Goal: Task Accomplishment & Management: Manage account settings

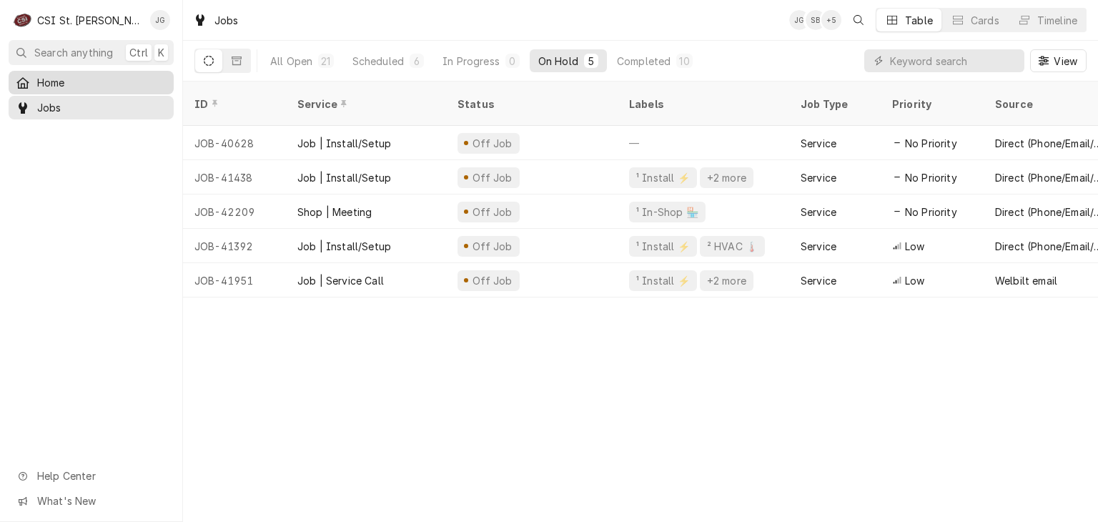
click at [60, 86] on span "Home" at bounding box center [101, 82] width 129 height 15
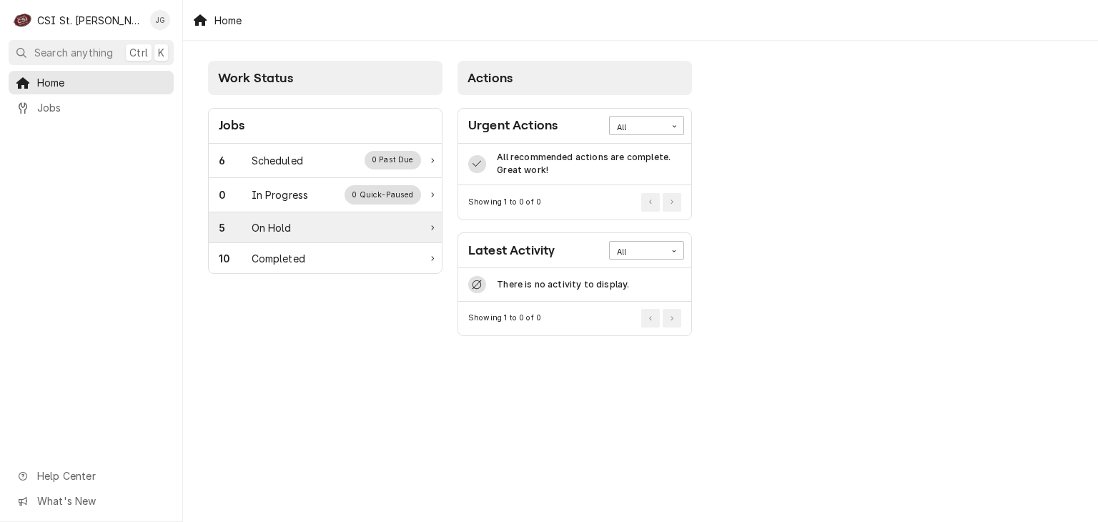
click at [293, 227] on div "5 On Hold" at bounding box center [320, 227] width 202 height 15
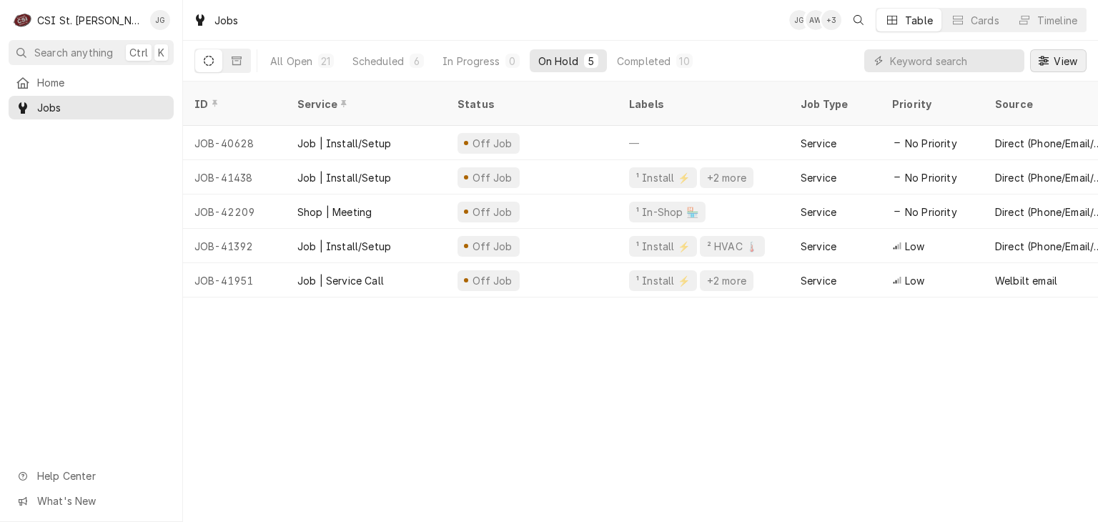
click at [1044, 63] on icon "Dynamic Content Wrapper" at bounding box center [1044, 61] width 10 height 10
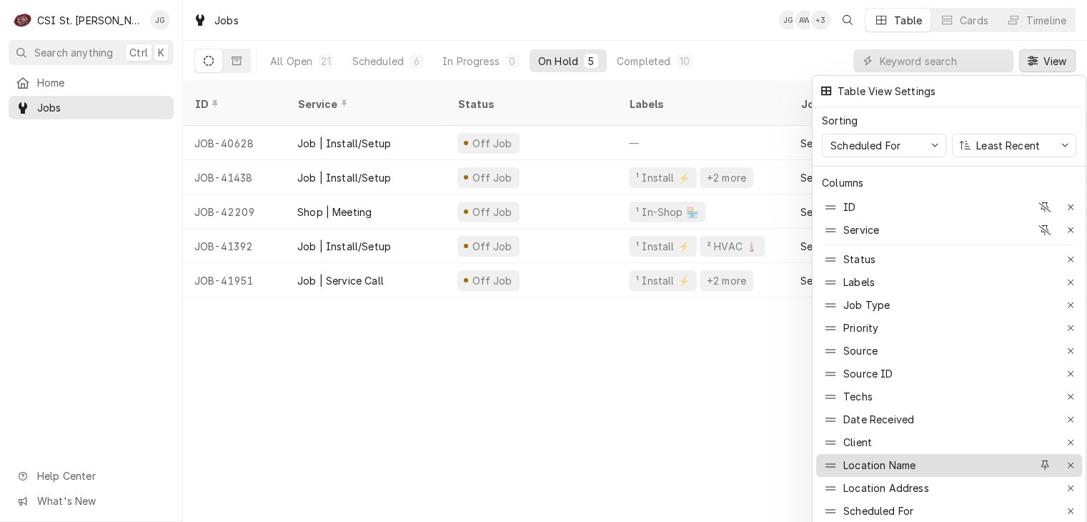
click at [866, 461] on div "Location Name" at bounding box center [880, 465] width 72 height 15
click at [827, 460] on icon at bounding box center [831, 465] width 10 height 11
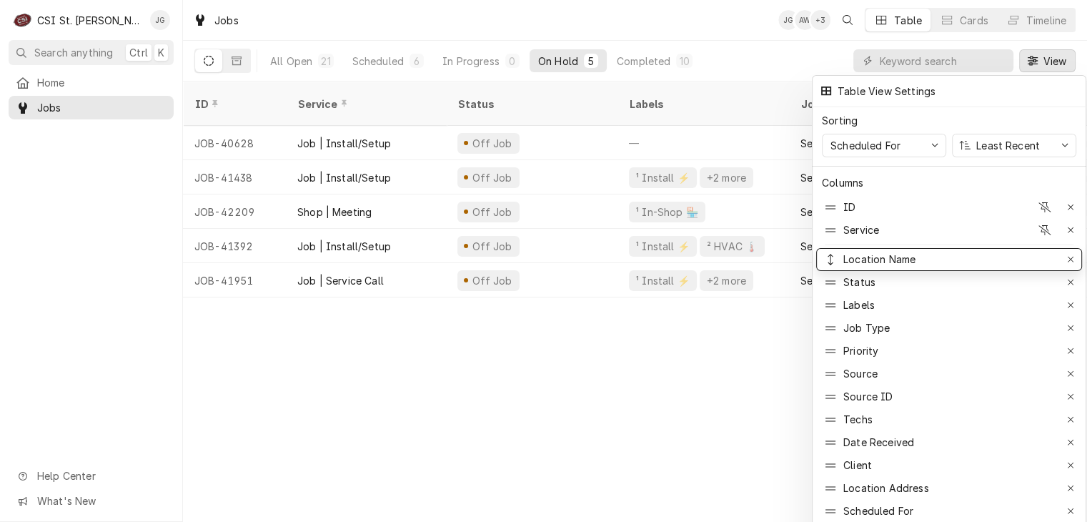
drag, startPoint x: 856, startPoint y: 457, endPoint x: 862, endPoint y: 242, distance: 215.3
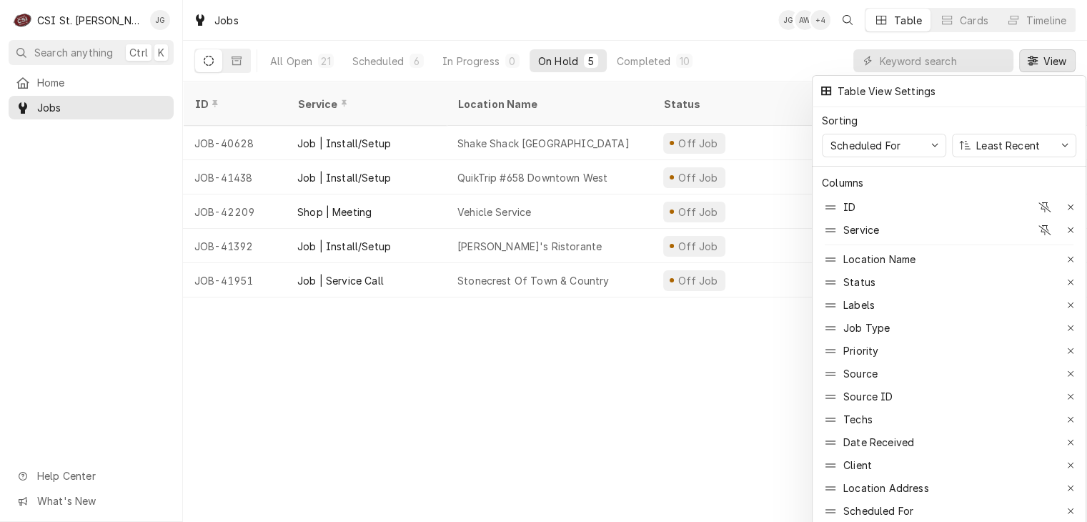
click at [598, 392] on div at bounding box center [543, 261] width 1087 height 522
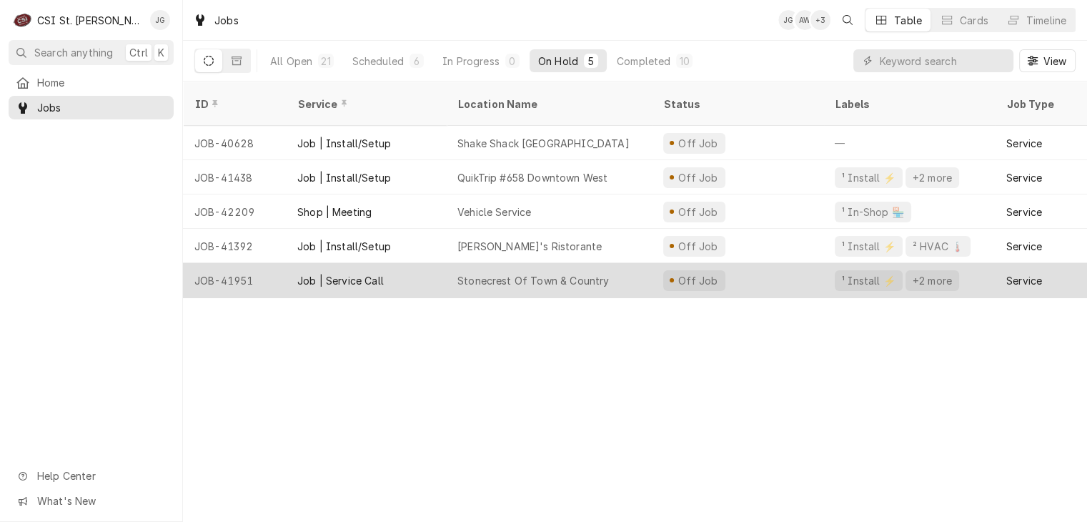
click at [494, 273] on div "Stonecrest Of Town & Country" at bounding box center [534, 280] width 152 height 15
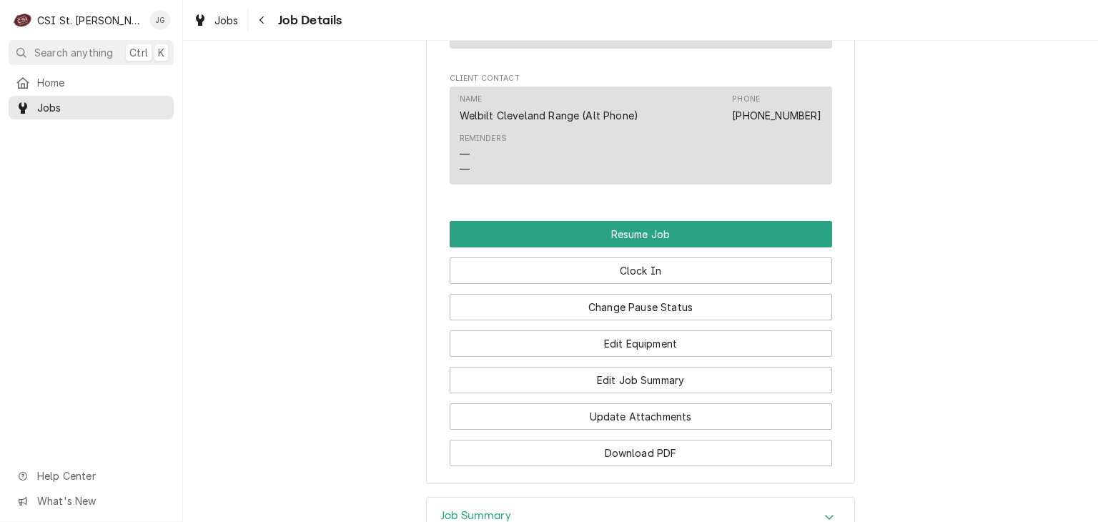
scroll to position [1522, 0]
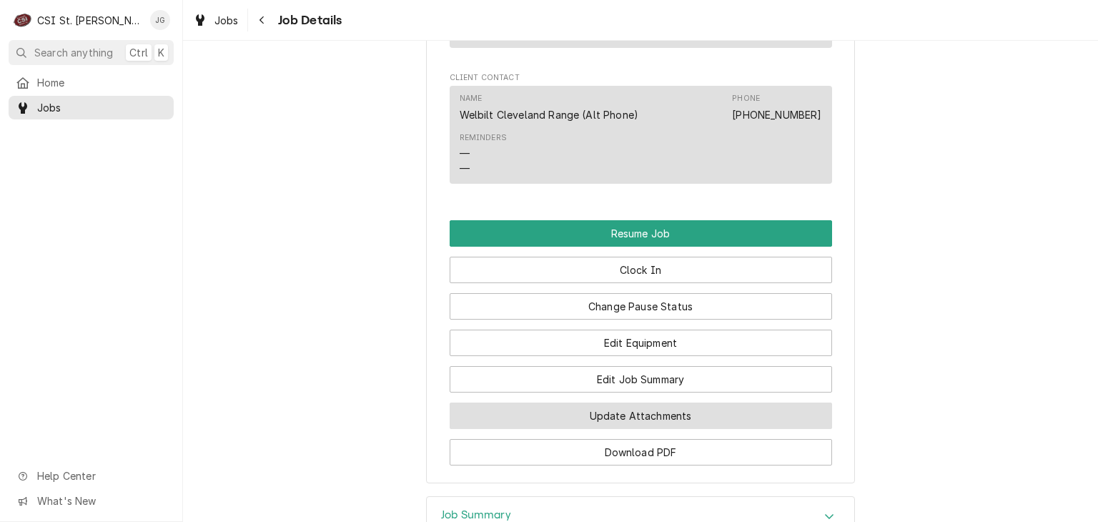
click at [674, 413] on button "Update Attachments" at bounding box center [641, 415] width 382 height 26
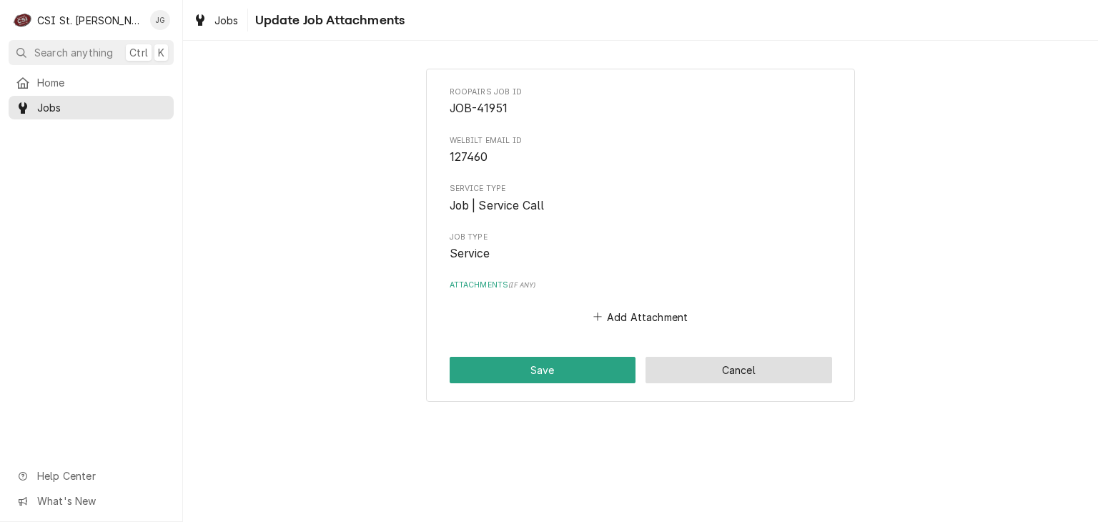
click at [798, 364] on button "Cancel" at bounding box center [739, 370] width 187 height 26
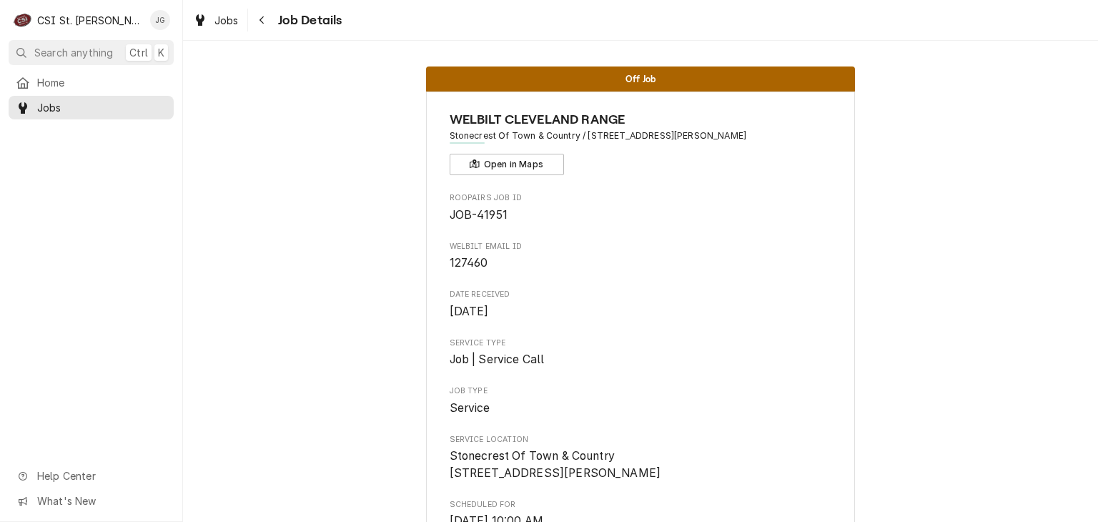
scroll to position [1522, 0]
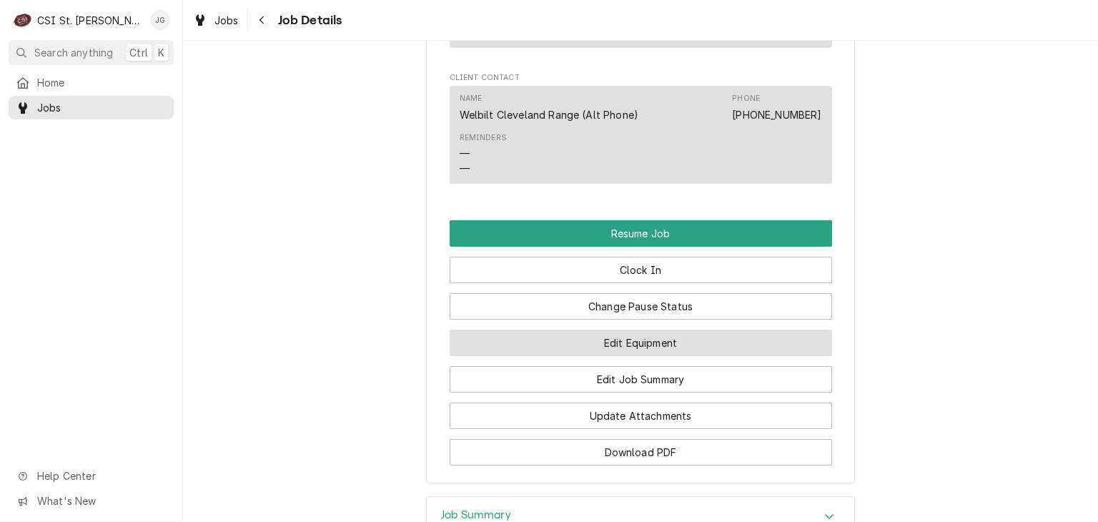
click at [666, 335] on button "Edit Equipment" at bounding box center [641, 343] width 382 height 26
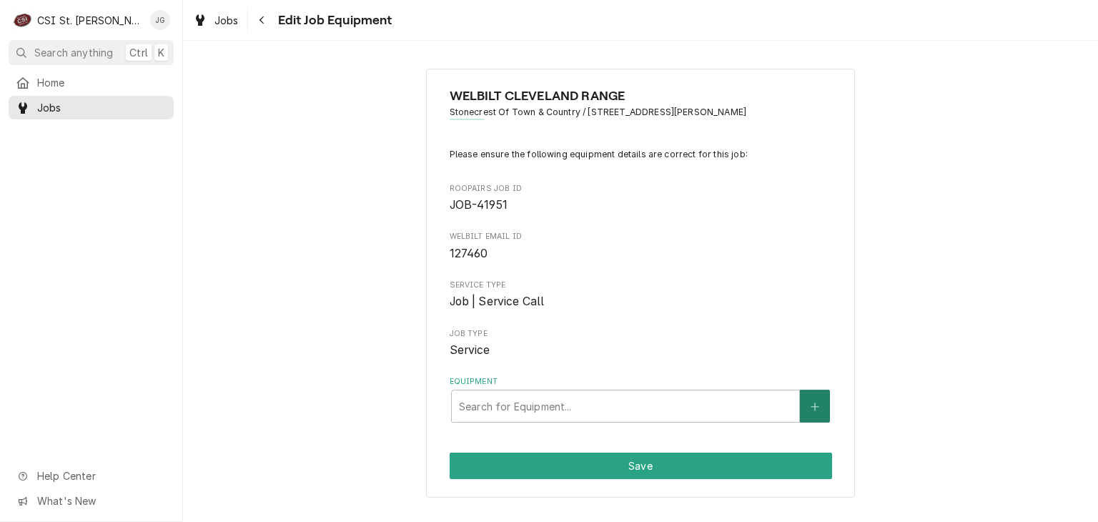
click at [818, 404] on icon "Create New Equipment" at bounding box center [815, 407] width 9 height 10
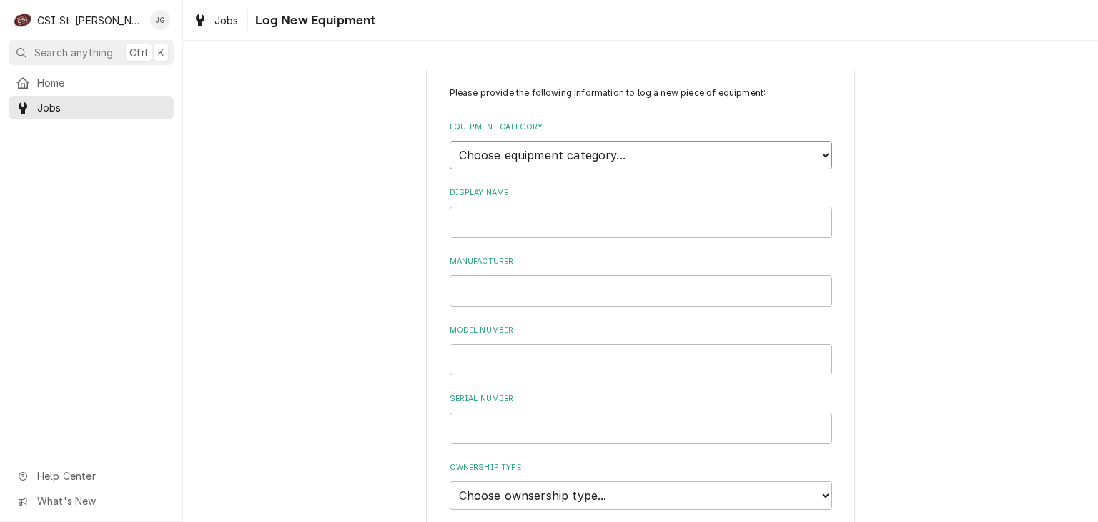
click at [662, 165] on select "Choose equipment category... Cooking Equipment Fryers Ice Machines Ovens and Ra…" at bounding box center [641, 155] width 382 height 29
click at [450, 141] on select "Choose equipment category... Cooking Equipment Fryers Ice Machines Ovens and Ra…" at bounding box center [641, 155] width 382 height 29
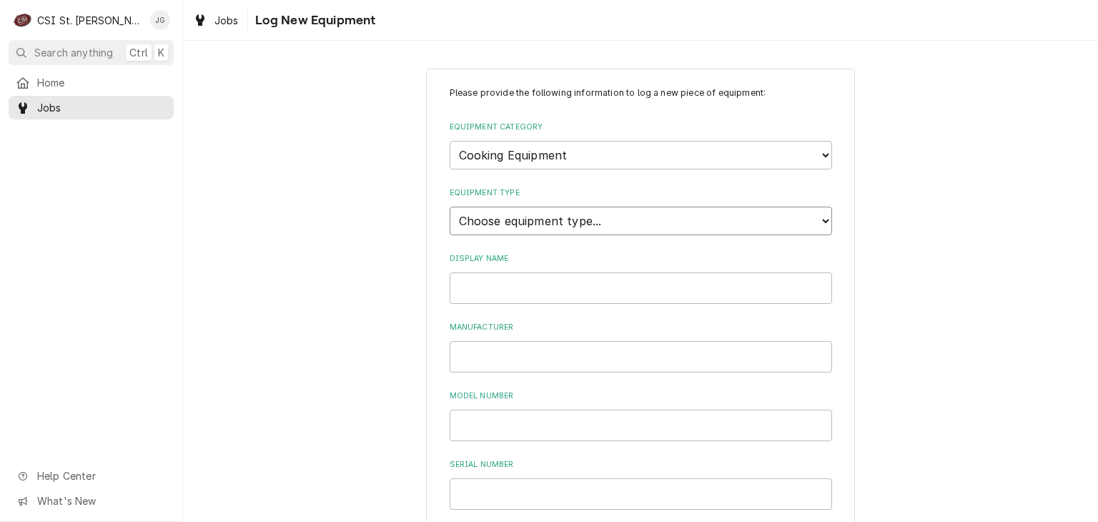
click at [504, 219] on select "Choose equipment type... Broiler Charbroiler Commercial Microwave Commercial To…" at bounding box center [641, 221] width 382 height 29
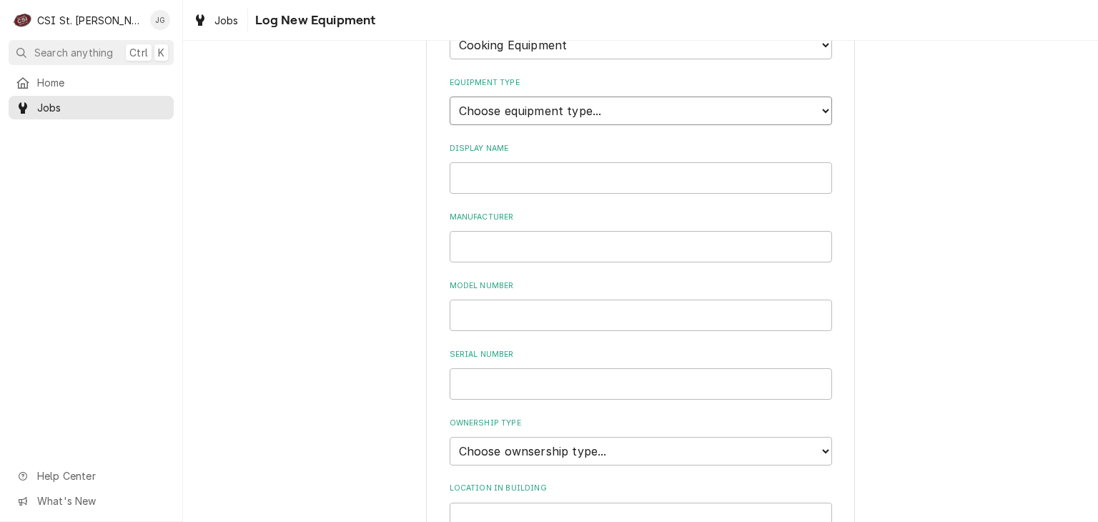
scroll to position [79, 0]
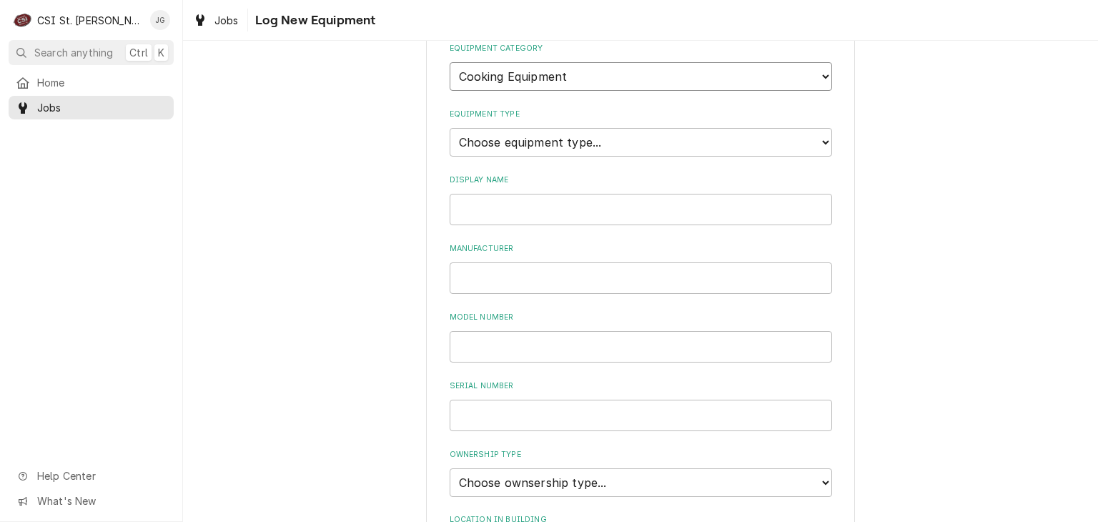
click at [816, 74] on select "Choose equipment category... Cooking Equipment Fryers Ice Machines Ovens and Ra…" at bounding box center [641, 76] width 382 height 29
select select "0"
click at [450, 62] on select "Choose equipment category... Cooking Equipment Fryers Ice Machines Ovens and Ra…" at bounding box center [641, 76] width 382 height 29
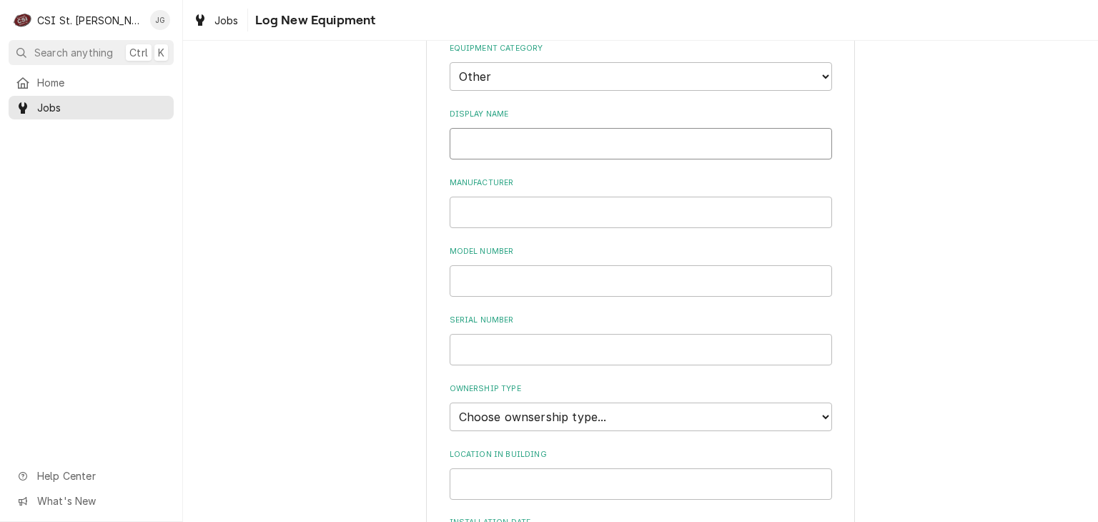
click at [592, 139] on input "Display Name" at bounding box center [641, 143] width 382 height 31
type input "Steamer"
click at [536, 220] on input "Manufacturer" at bounding box center [641, 212] width 382 height 31
type input "c"
type input "[PERSON_NAME]"
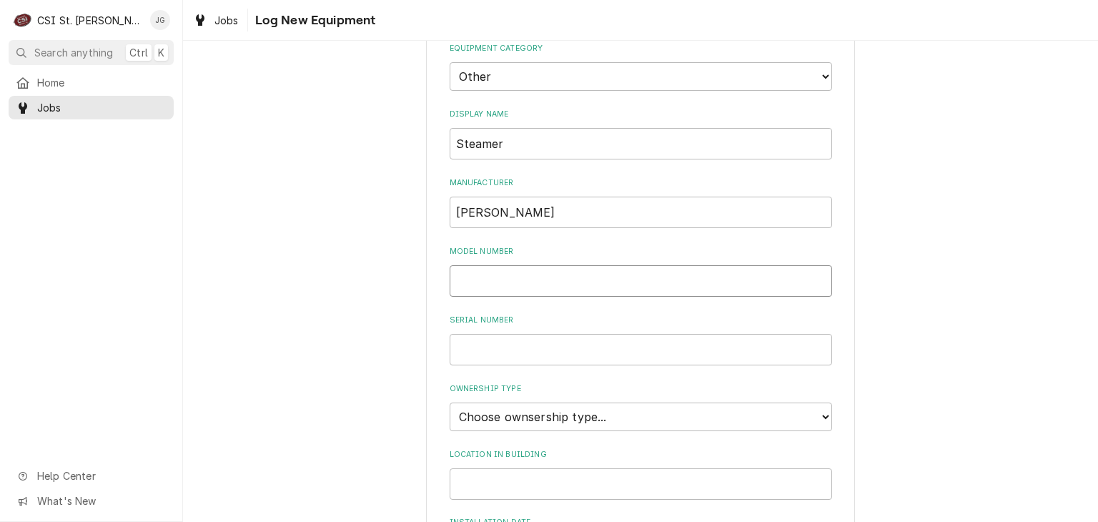
click at [529, 280] on input "Model Number" at bounding box center [641, 280] width 382 height 31
type input "22cgt6"
click at [540, 344] on input "Serial Number" at bounding box center [641, 349] width 382 height 31
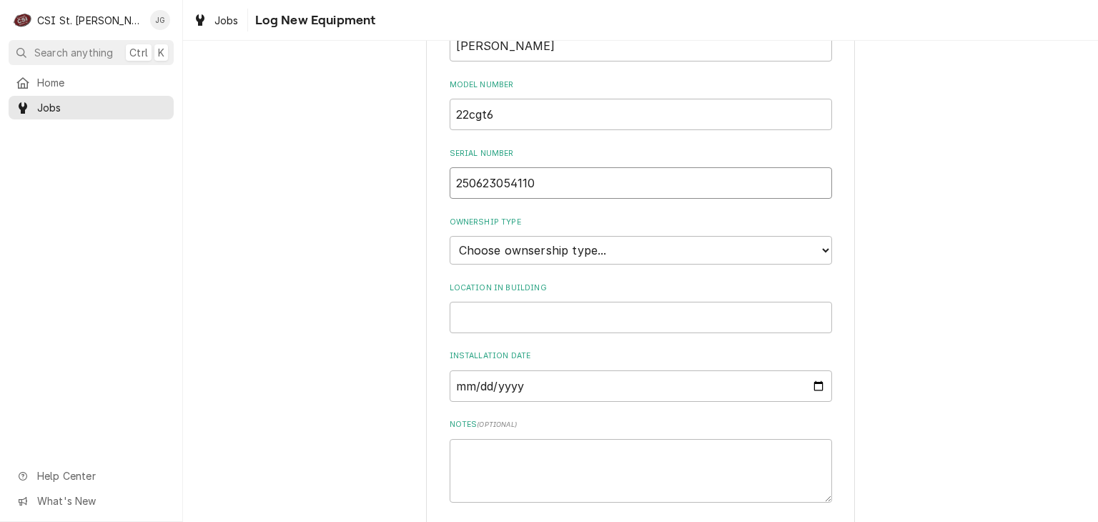
scroll to position [265, 0]
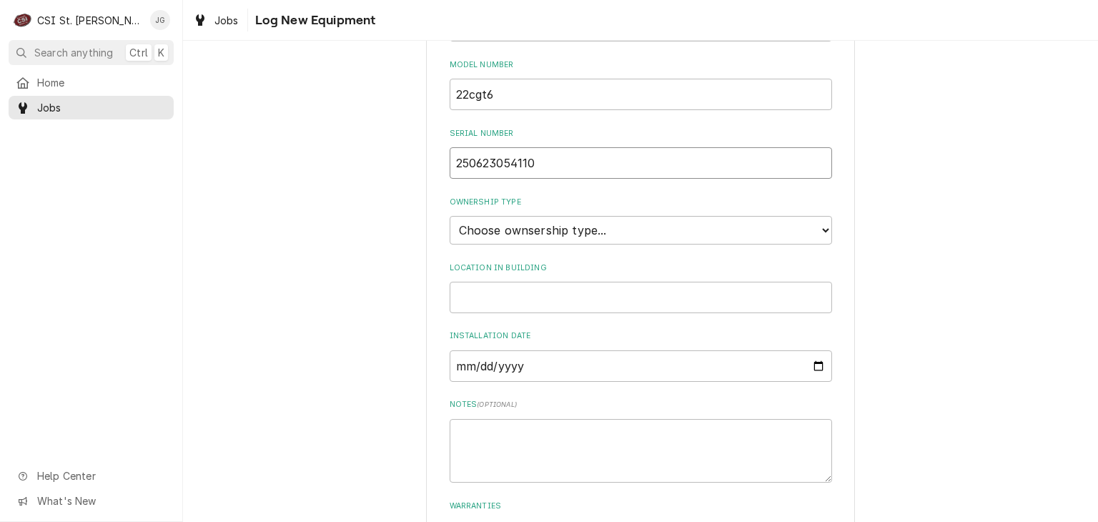
type input "250623054110"
click at [812, 224] on select "Choose ownsership type... Unknown Owned Leased Rented" at bounding box center [641, 230] width 382 height 29
select select "0"
click at [450, 216] on select "Choose ownsership type... Unknown Owned Leased Rented" at bounding box center [641, 230] width 382 height 29
click at [566, 292] on input "Location in Building" at bounding box center [641, 297] width 382 height 31
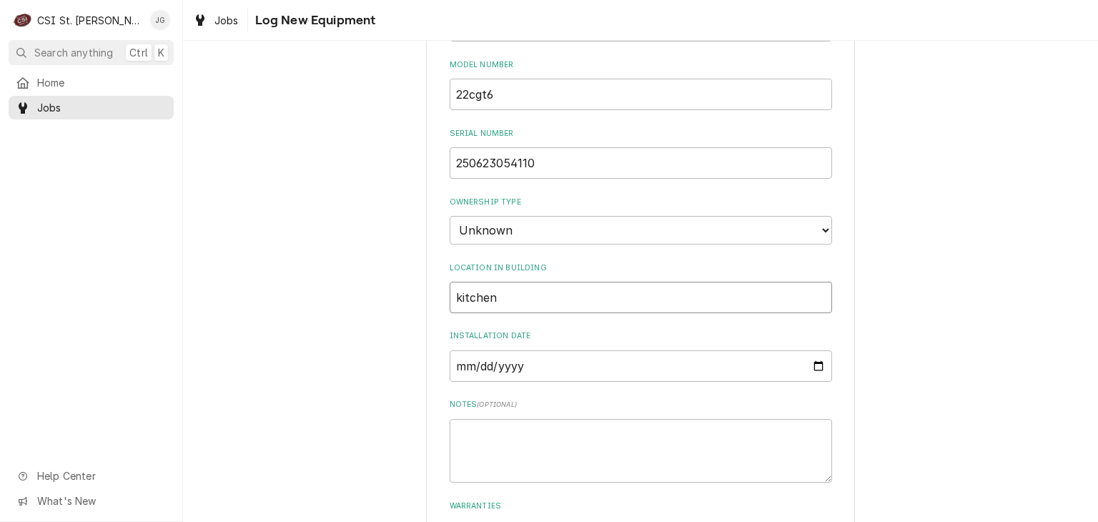
type input "kitchen"
click at [634, 360] on input "Installation Date" at bounding box center [641, 365] width 382 height 31
click at [815, 364] on input "Installation Date" at bounding box center [641, 365] width 382 height 31
type input "2025-08-26"
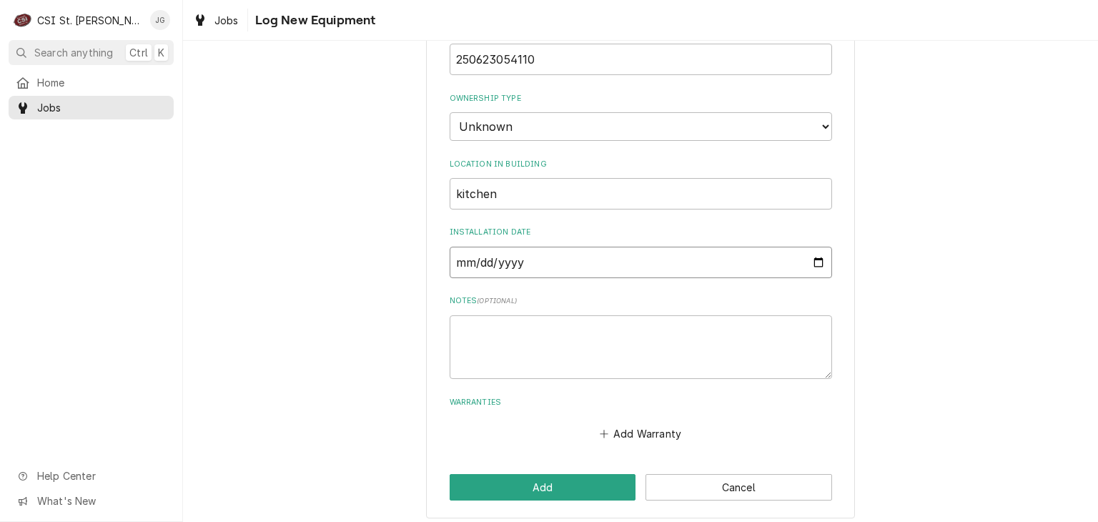
scroll to position [375, 0]
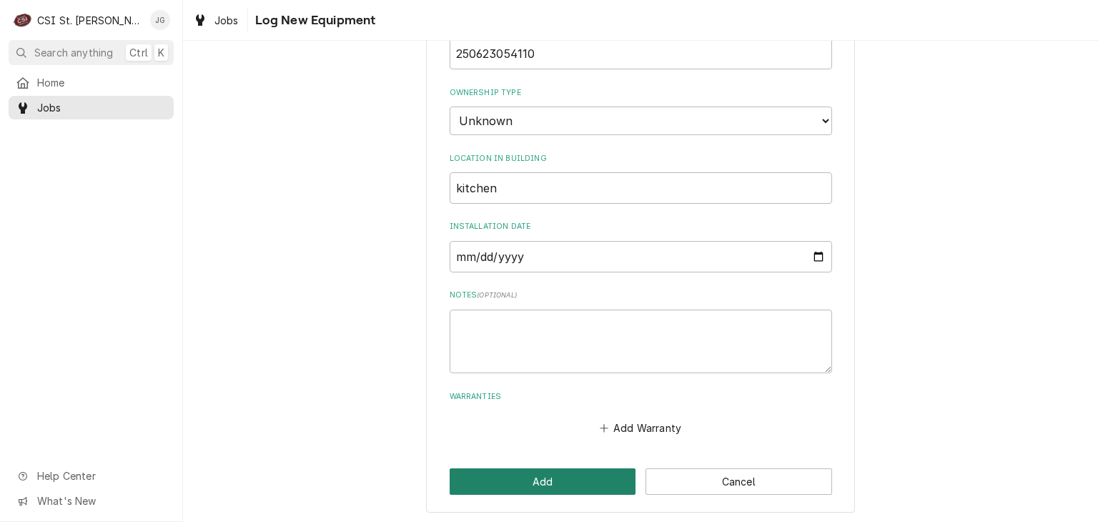
click at [577, 478] on button "Add" at bounding box center [543, 481] width 187 height 26
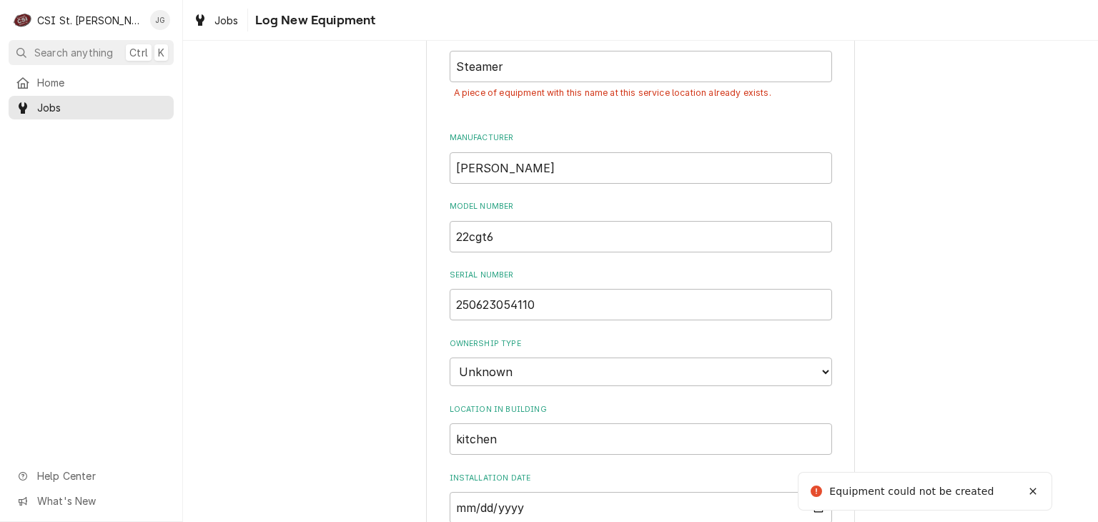
scroll to position [0, 0]
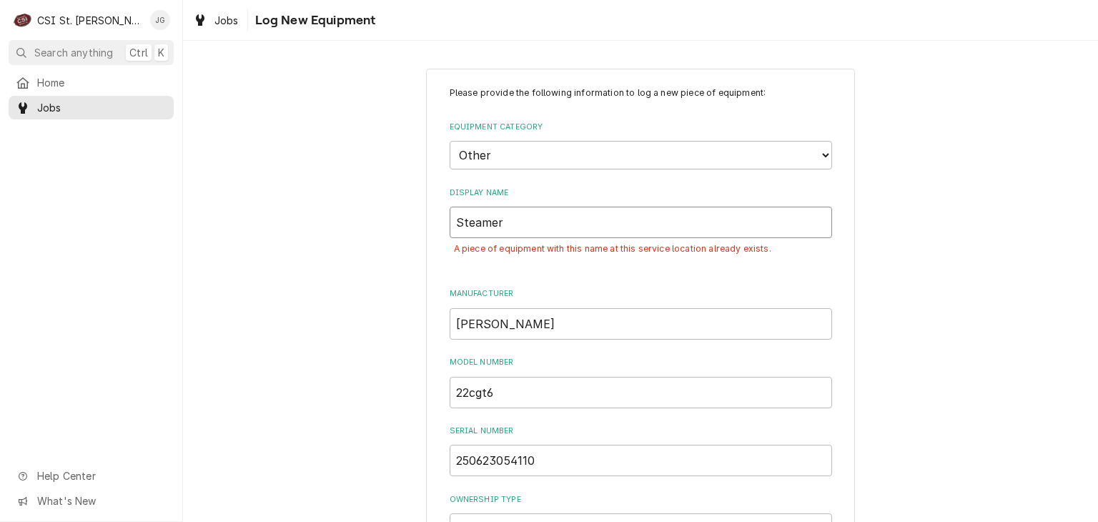
click at [512, 217] on input "Steamer" at bounding box center [641, 222] width 382 height 31
type input "S"
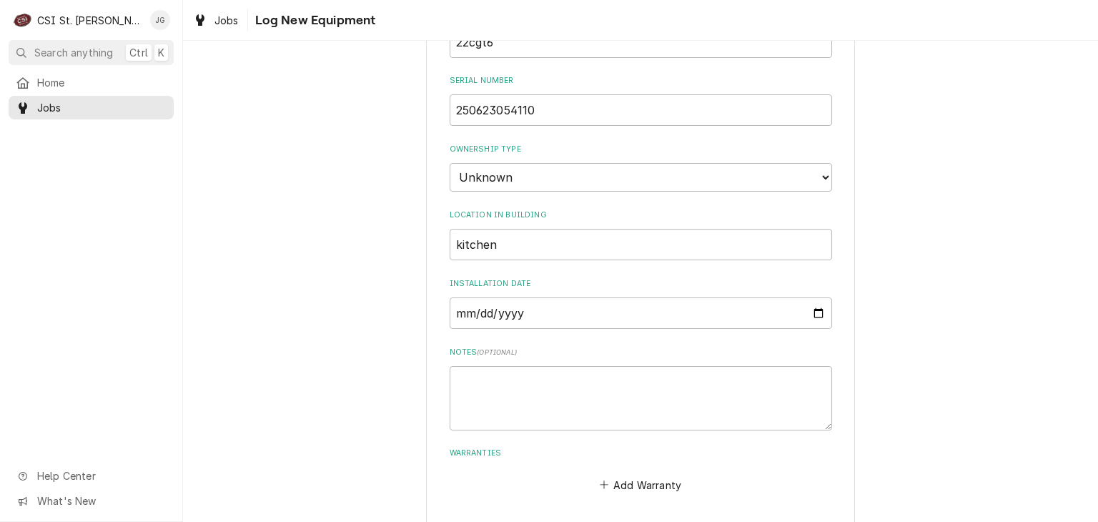
scroll to position [407, 0]
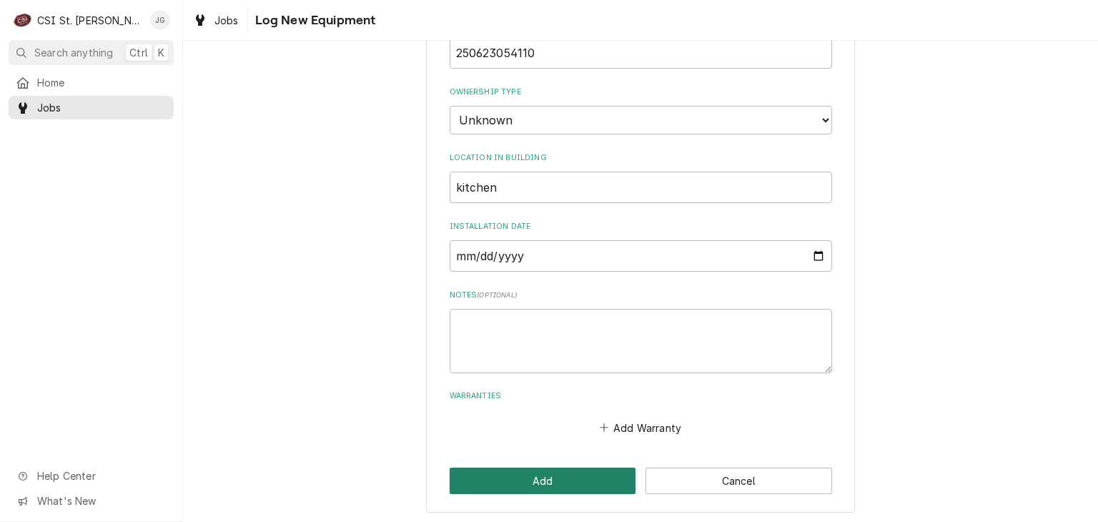
type input "Clevland STeamer"
click at [563, 478] on button "Add" at bounding box center [543, 481] width 187 height 26
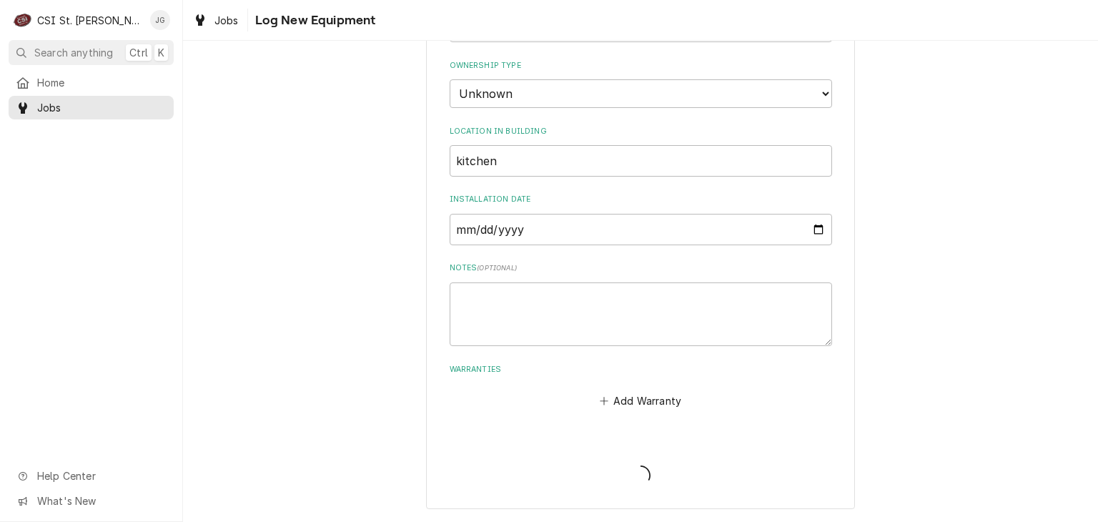
scroll to position [375, 0]
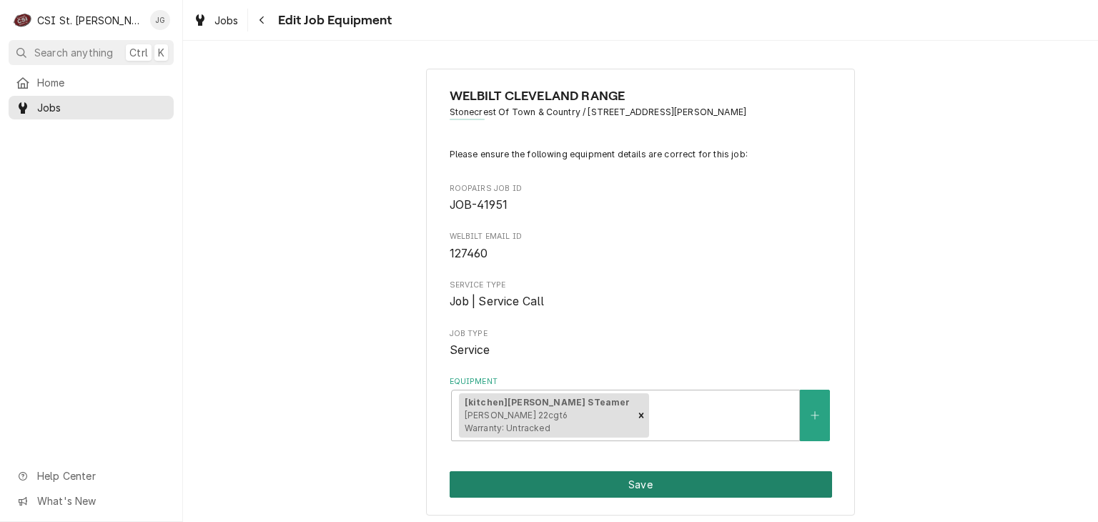
click at [563, 478] on button "Save" at bounding box center [641, 484] width 382 height 26
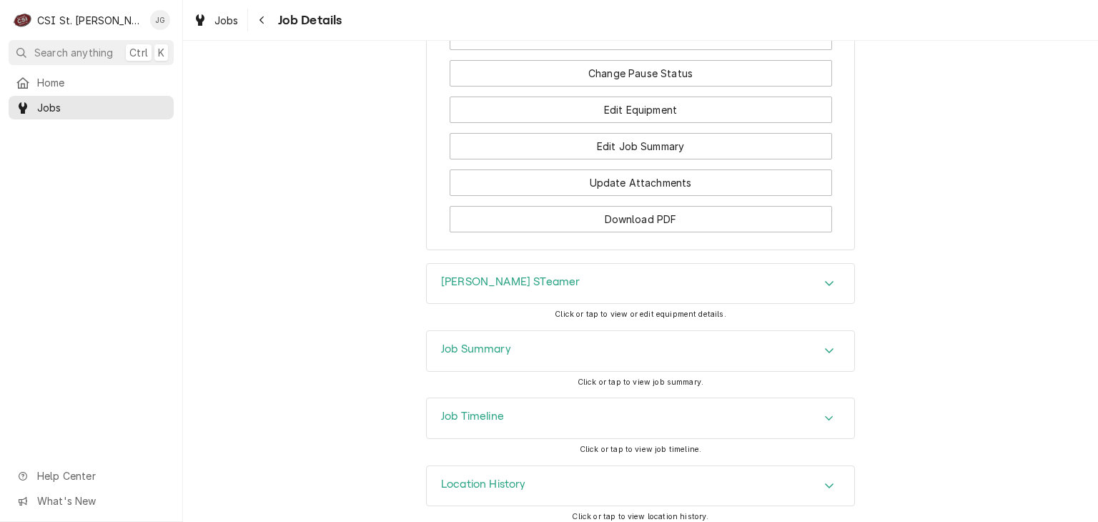
scroll to position [1762, 0]
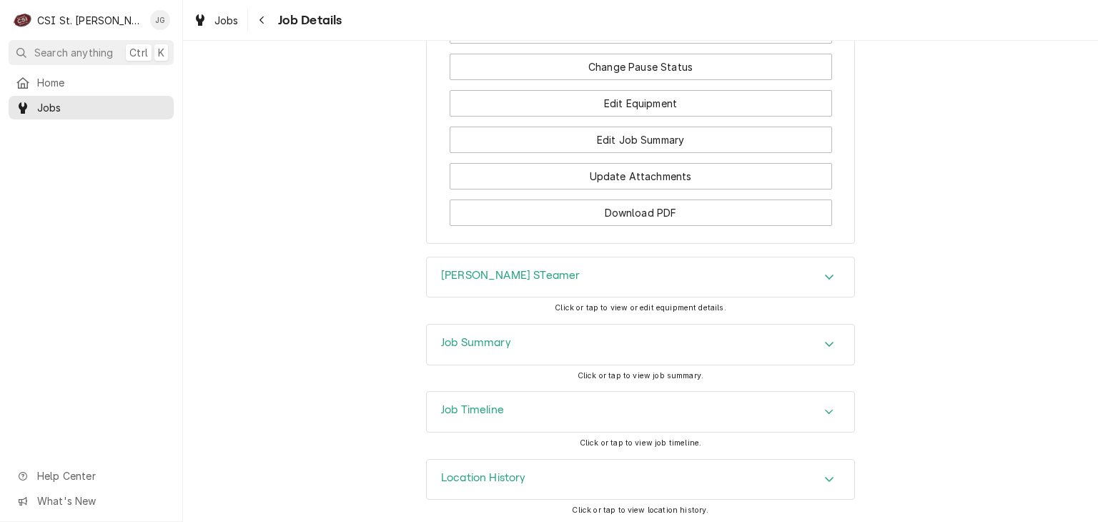
click at [821, 347] on div "Accordion Header" at bounding box center [829, 344] width 21 height 17
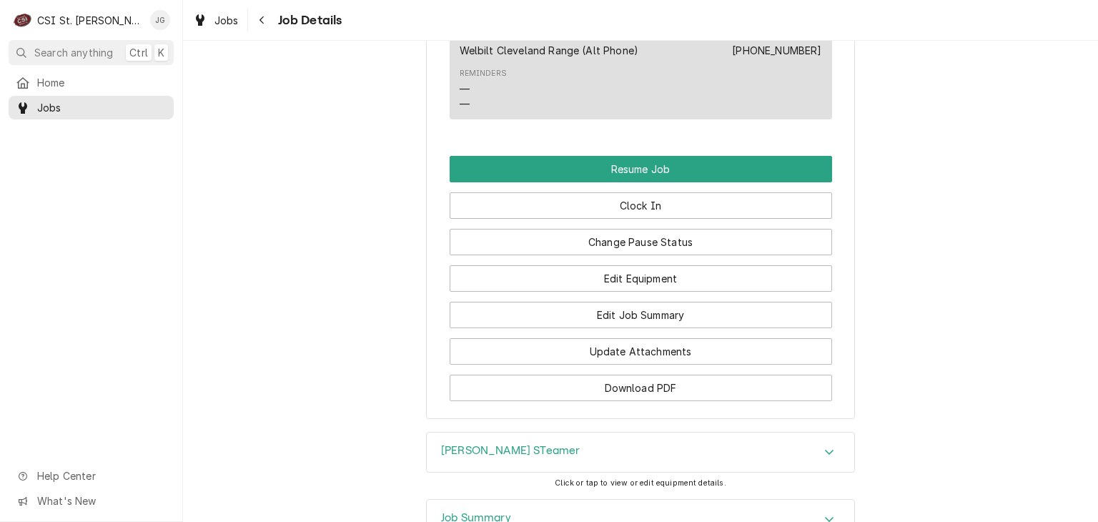
scroll to position [1601, 0]
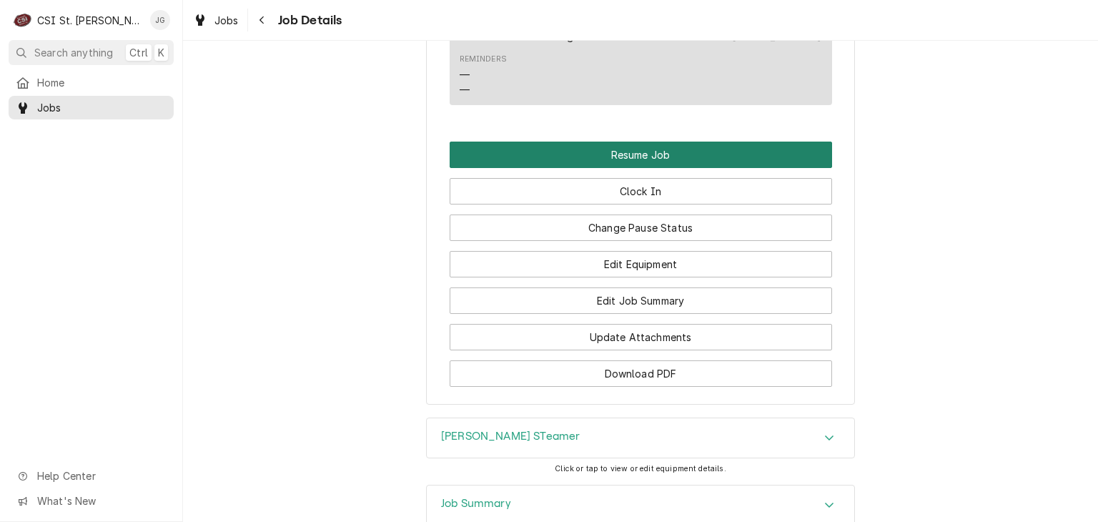
drag, startPoint x: 632, startPoint y: 155, endPoint x: 603, endPoint y: 156, distance: 28.6
click at [603, 156] on button "Resume Job" at bounding box center [641, 155] width 382 height 26
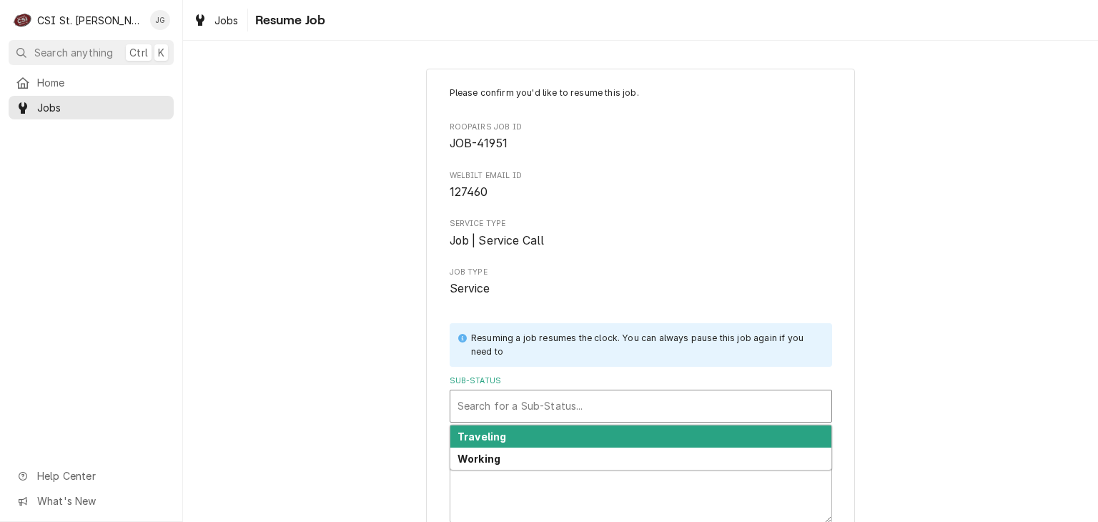
click at [575, 398] on div "Sub-Status" at bounding box center [641, 406] width 367 height 26
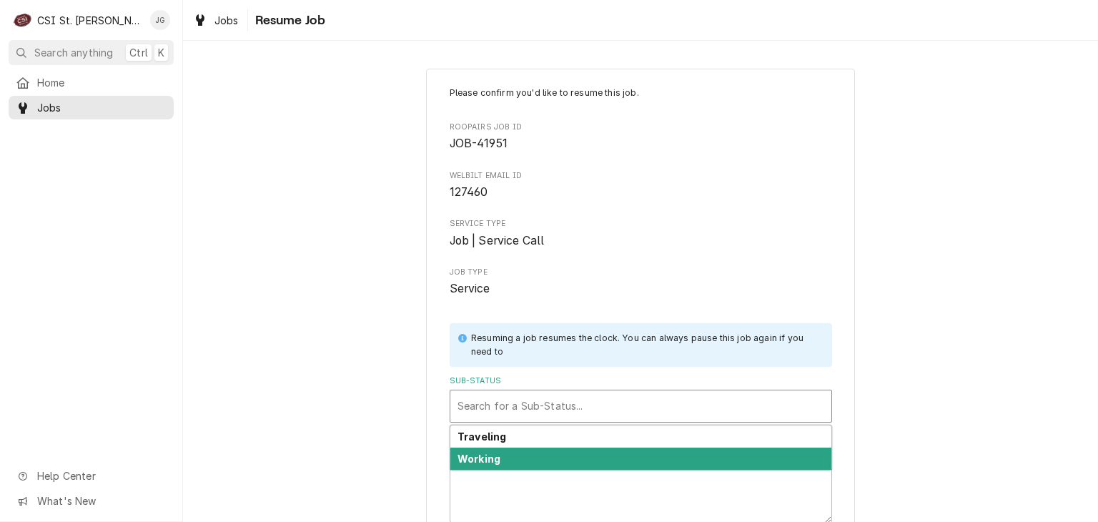
click at [526, 457] on div "Working" at bounding box center [640, 459] width 381 height 22
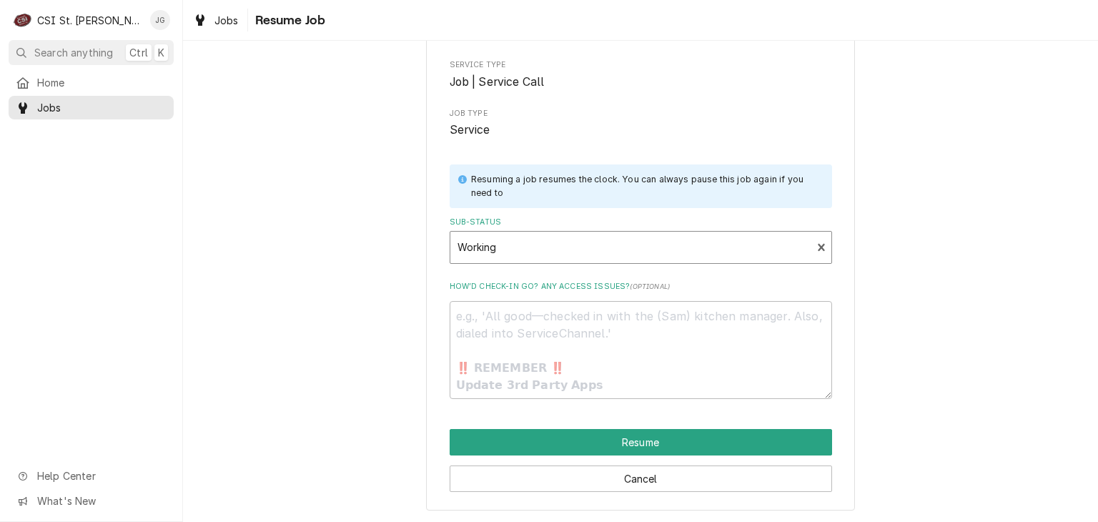
scroll to position [158, 0]
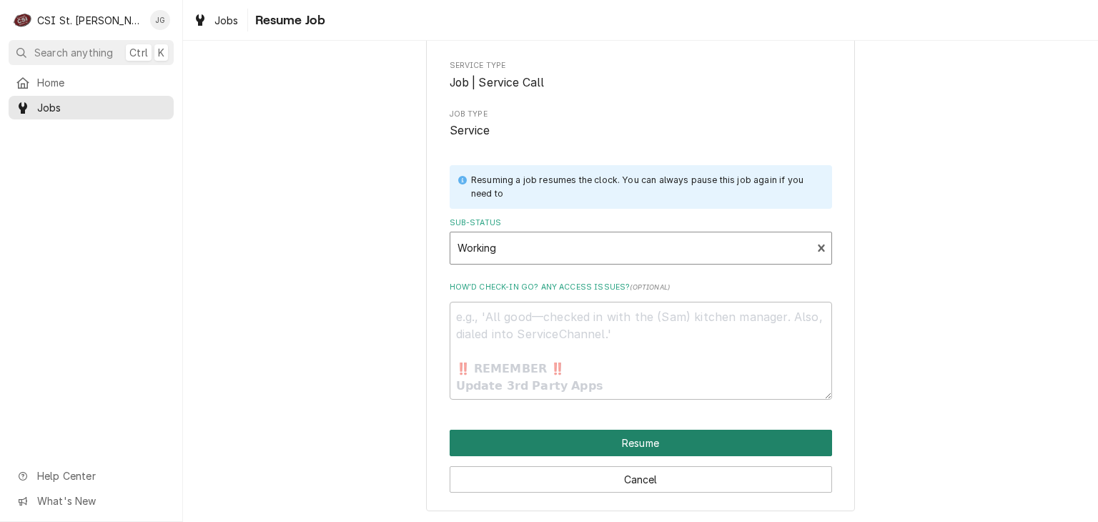
click at [565, 444] on button "Resume" at bounding box center [641, 443] width 382 height 26
type textarea "x"
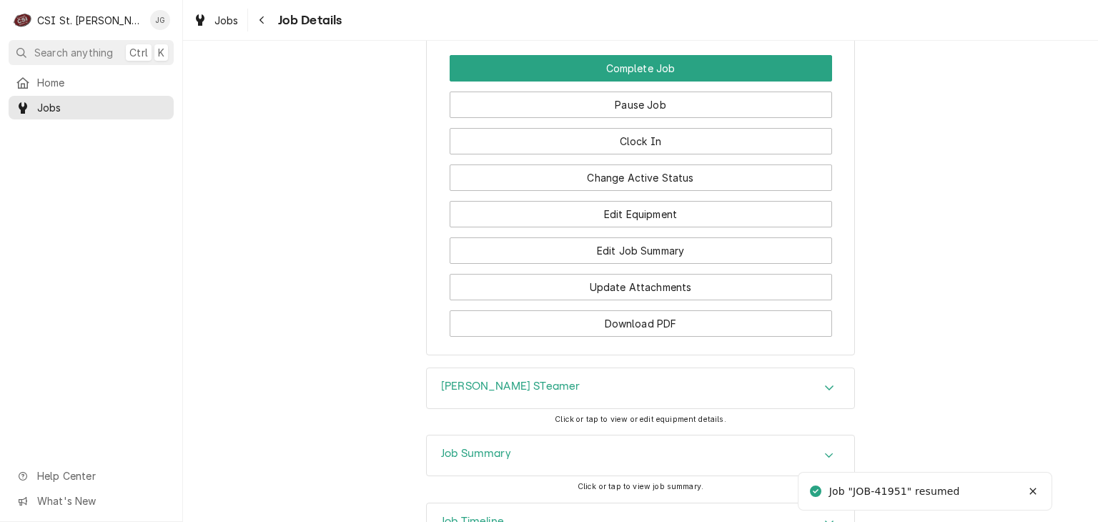
scroll to position [1639, 0]
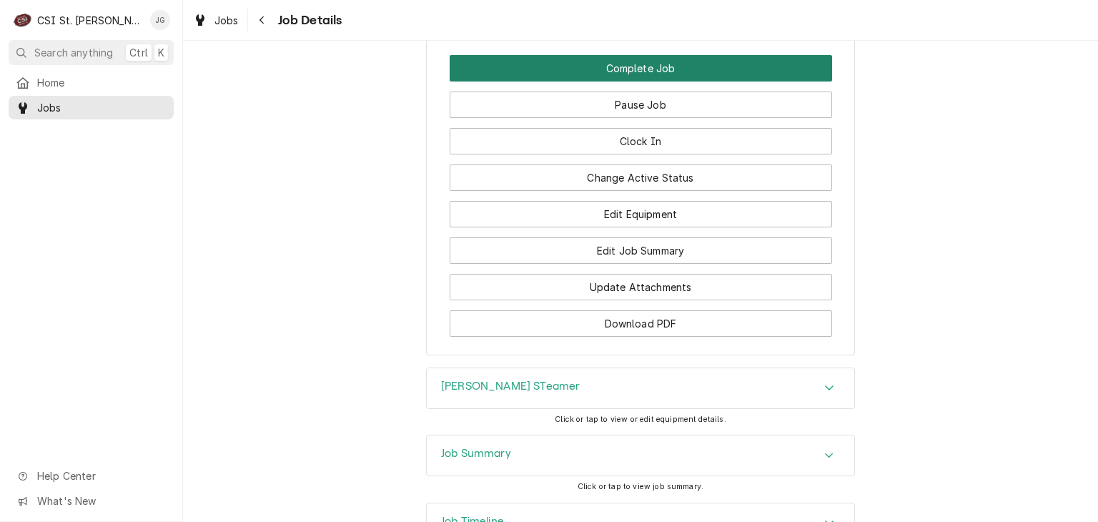
click at [660, 67] on button "Complete Job" at bounding box center [641, 68] width 382 height 26
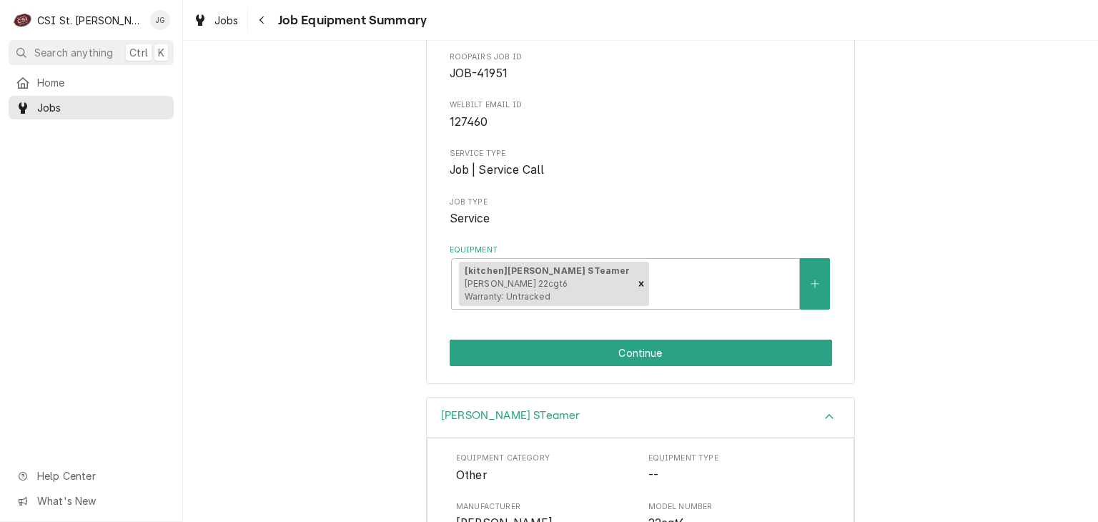
scroll to position [134, 0]
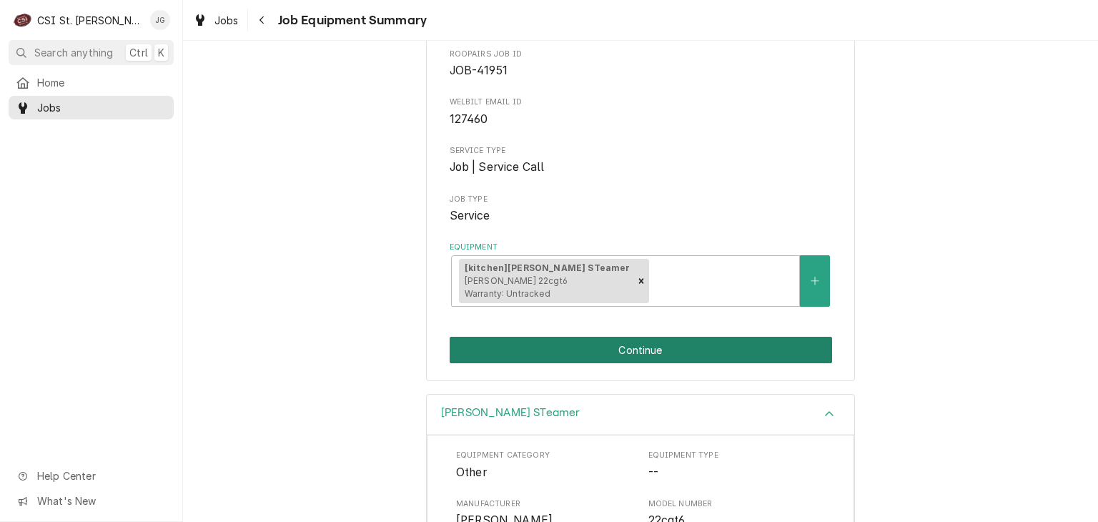
click at [614, 350] on button "Continue" at bounding box center [641, 350] width 382 height 26
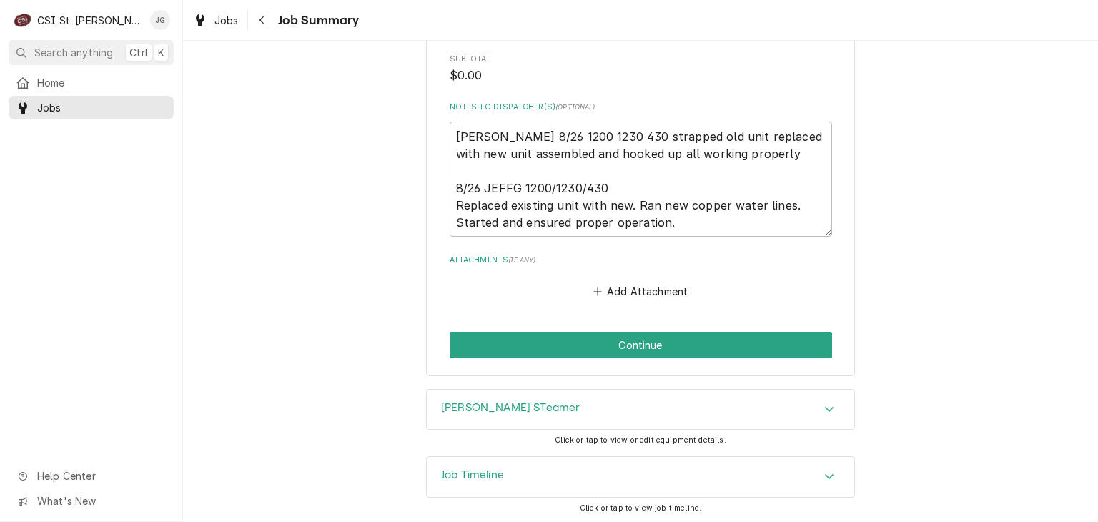
scroll to position [1814, 0]
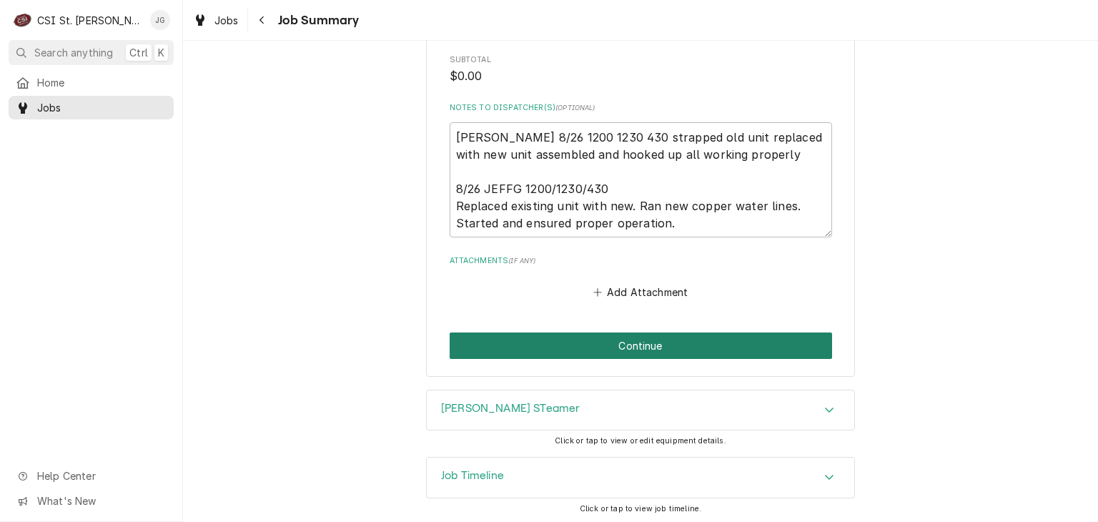
click at [614, 350] on button "Continue" at bounding box center [641, 345] width 382 height 26
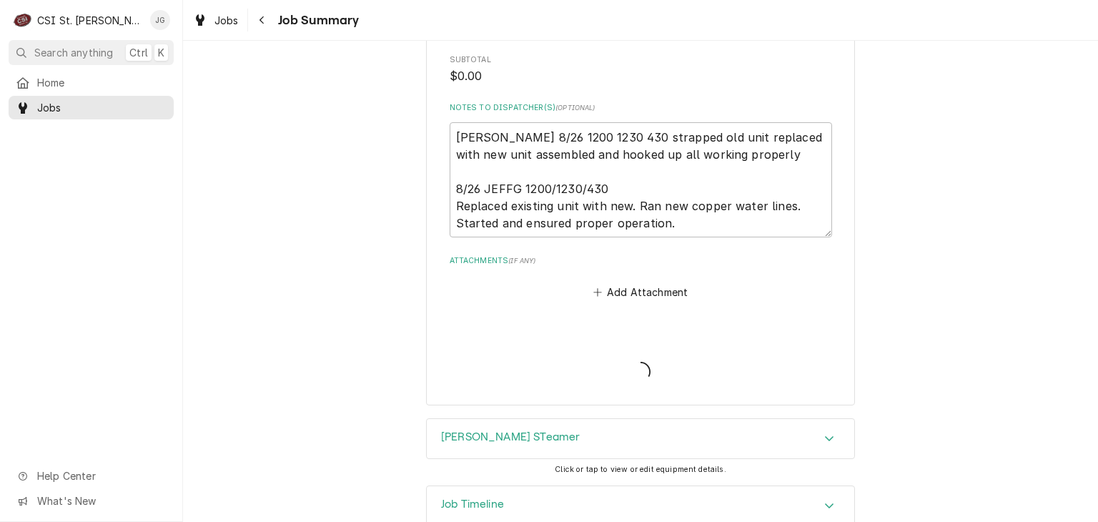
type textarea "x"
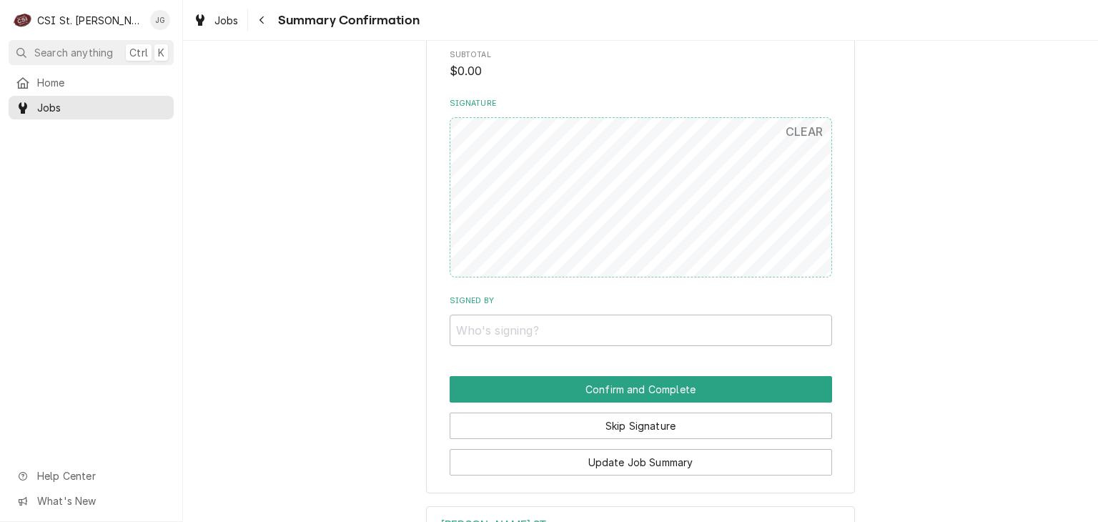
scroll to position [1606, 0]
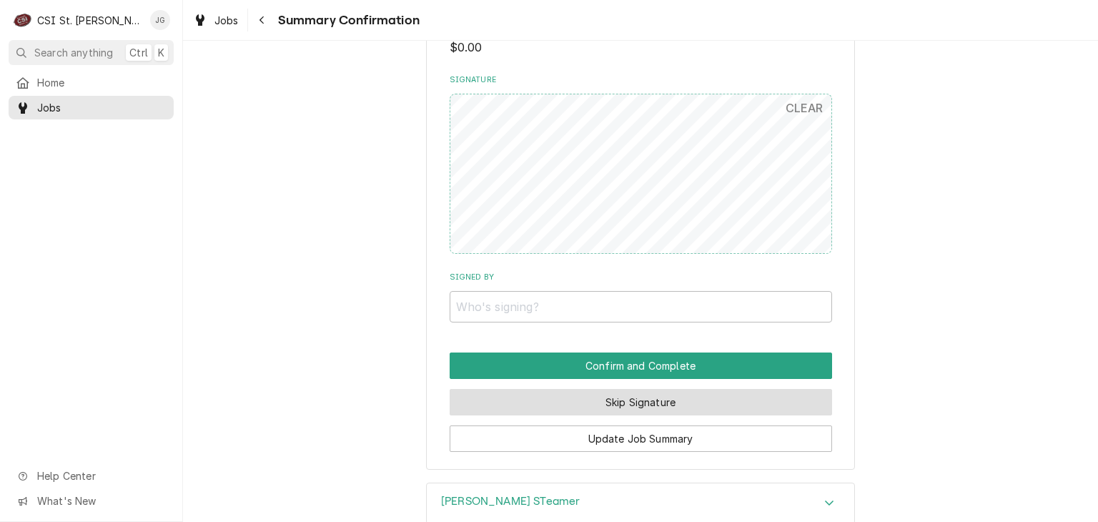
click at [612, 412] on button "Skip Signature" at bounding box center [641, 402] width 382 height 26
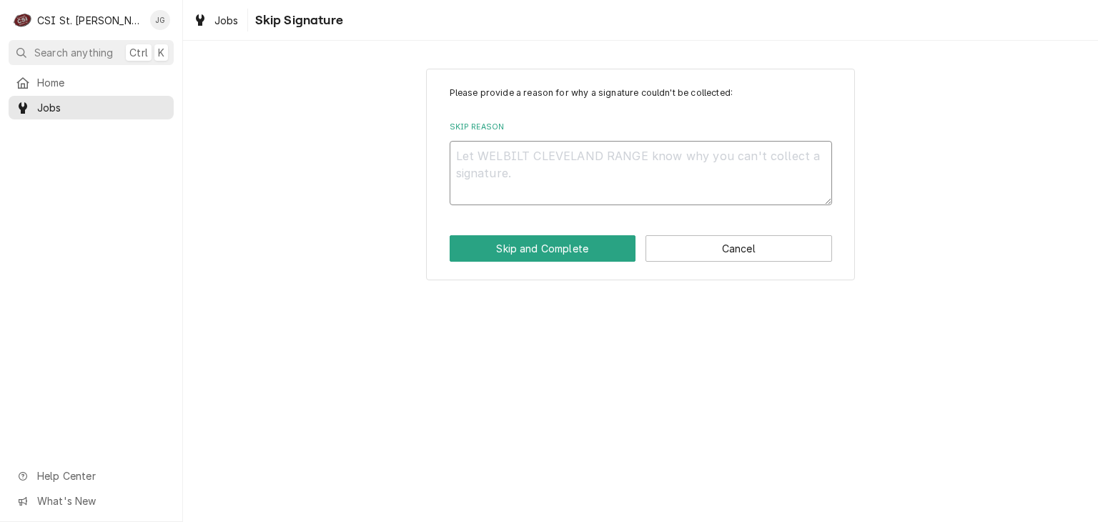
click at [532, 170] on textarea "Skip Reason" at bounding box center [641, 173] width 382 height 64
type textarea "x"
type textarea "N"
type textarea "x"
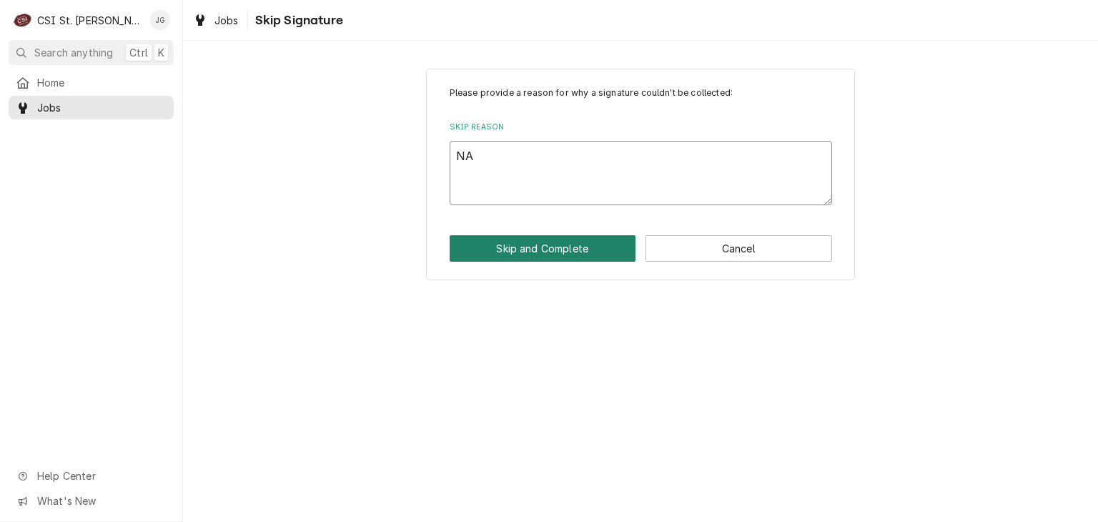
type textarea "NA"
click at [549, 250] on button "Skip and Complete" at bounding box center [543, 248] width 187 height 26
type textarea "x"
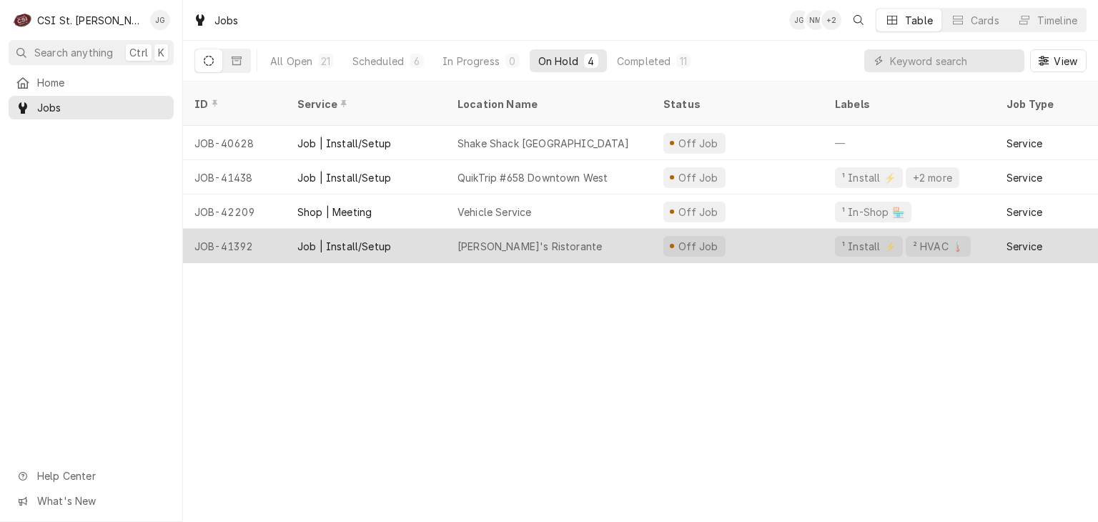
click at [463, 237] on div "[PERSON_NAME]'s Ristorante" at bounding box center [549, 246] width 206 height 34
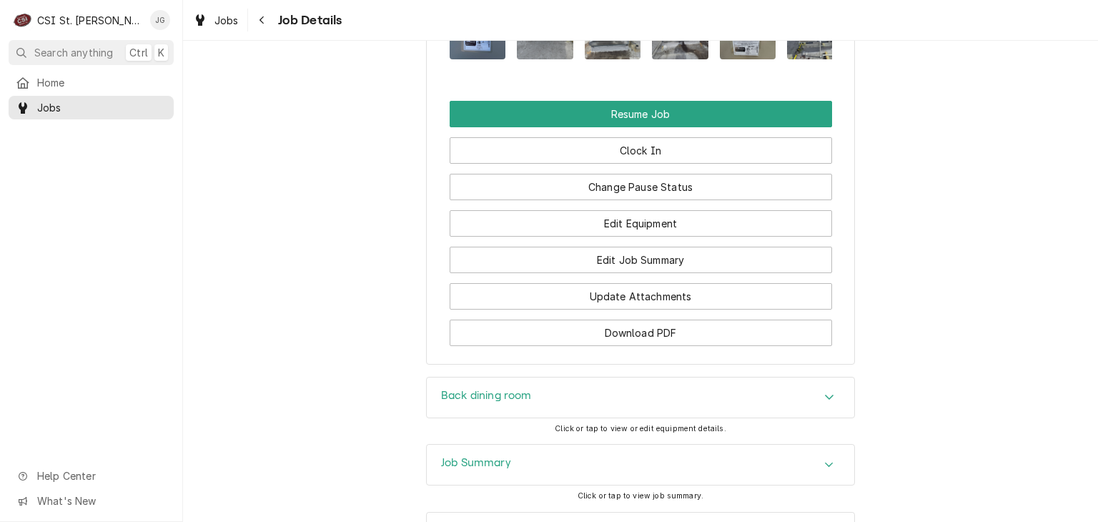
scroll to position [2479, 0]
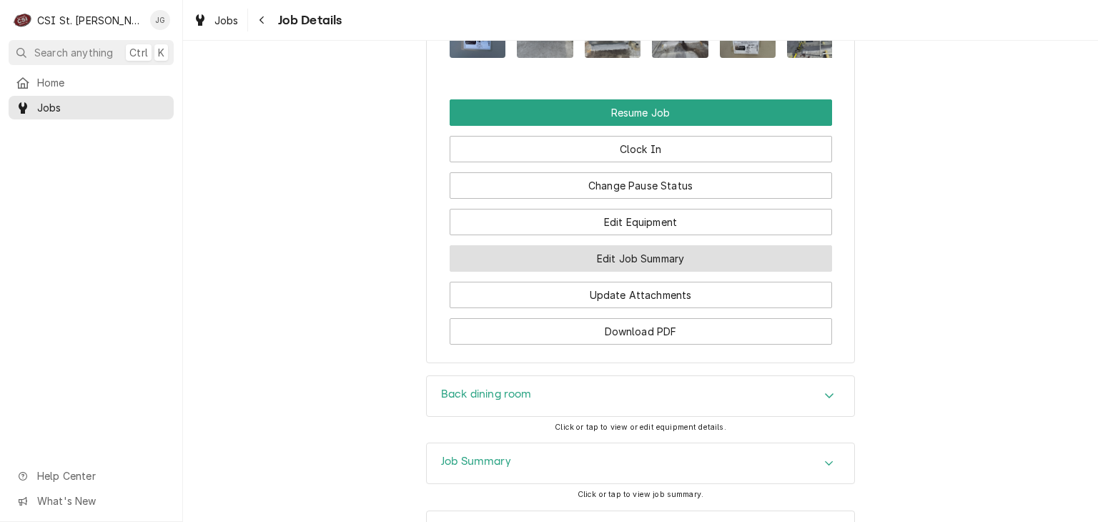
click at [626, 272] on button "Edit Job Summary" at bounding box center [641, 258] width 382 height 26
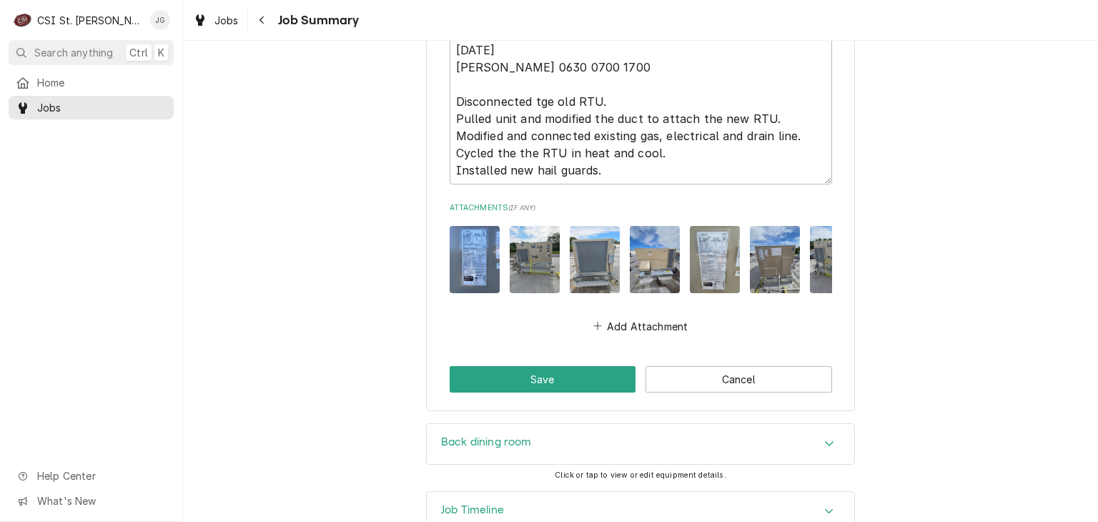
scroll to position [3866, 0]
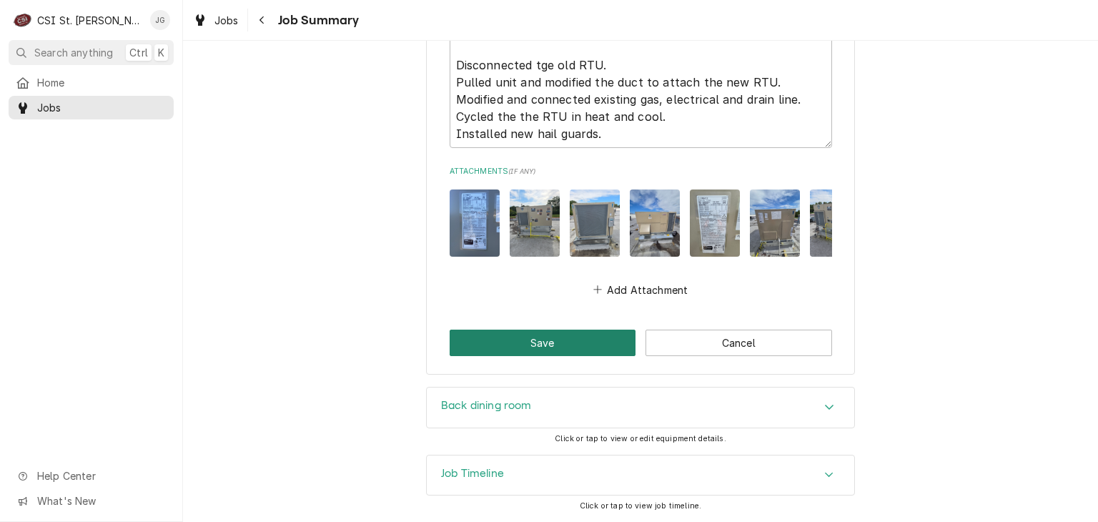
click at [537, 347] on button "Save" at bounding box center [543, 343] width 187 height 26
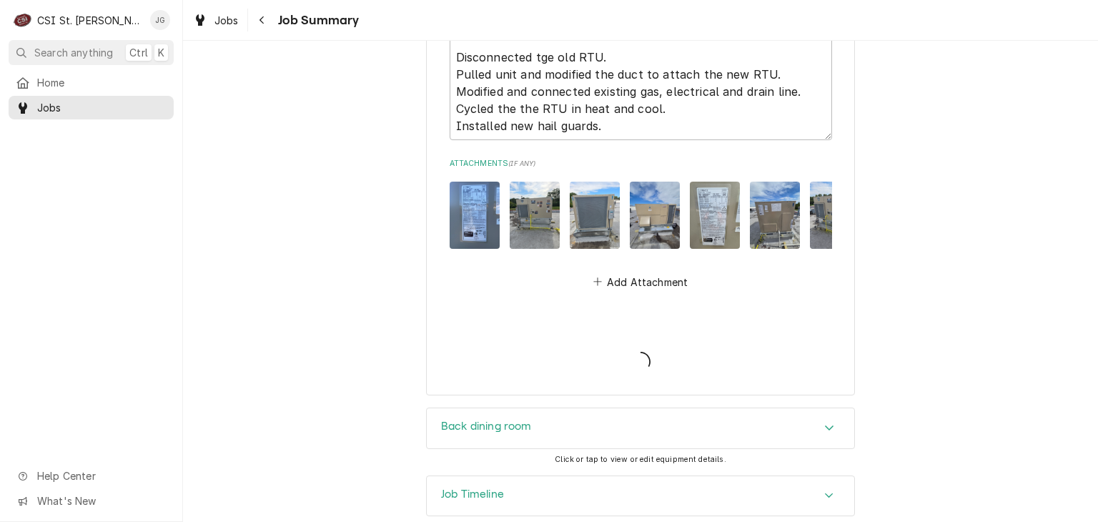
type textarea "x"
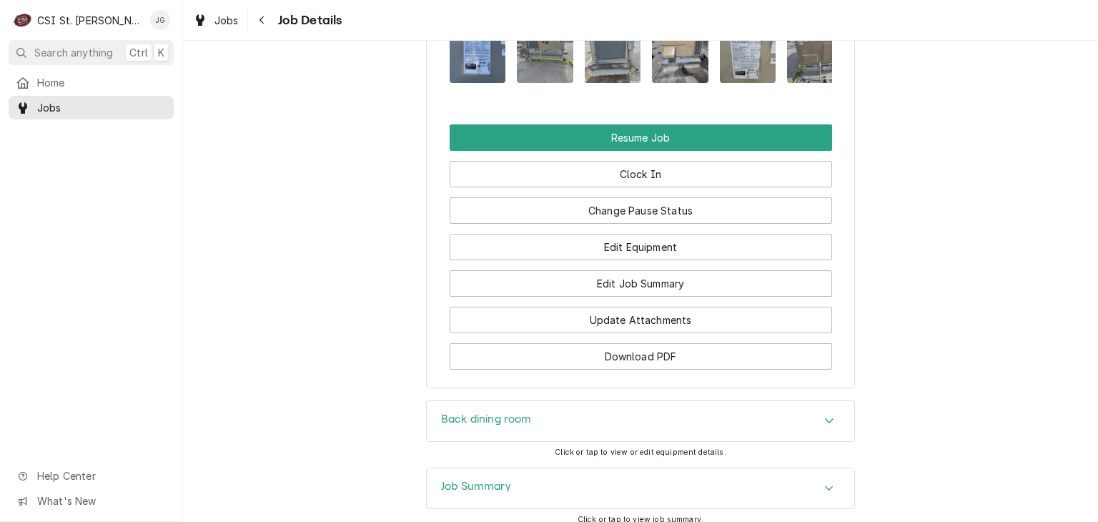
scroll to position [2445, 0]
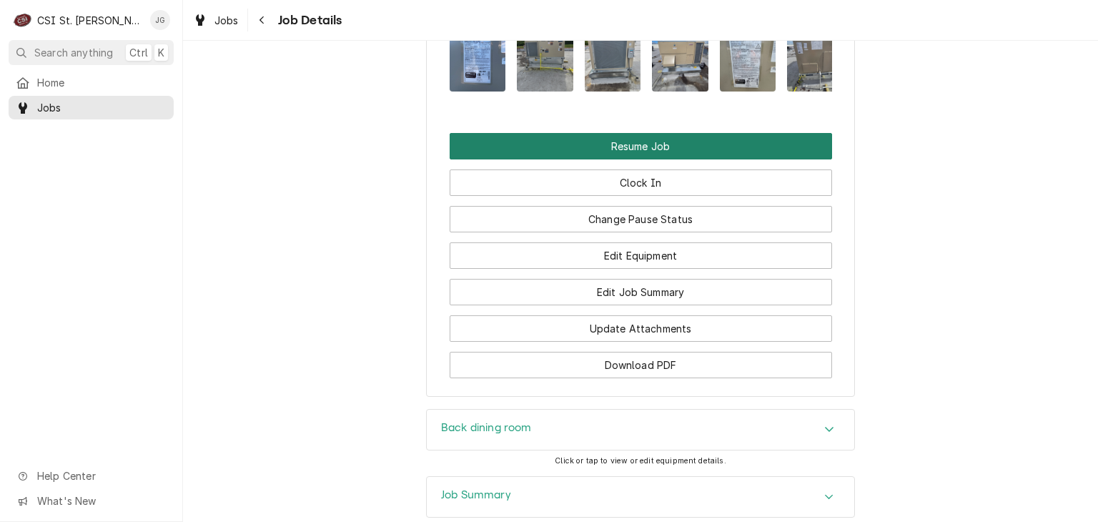
click at [649, 159] on button "Resume Job" at bounding box center [641, 146] width 382 height 26
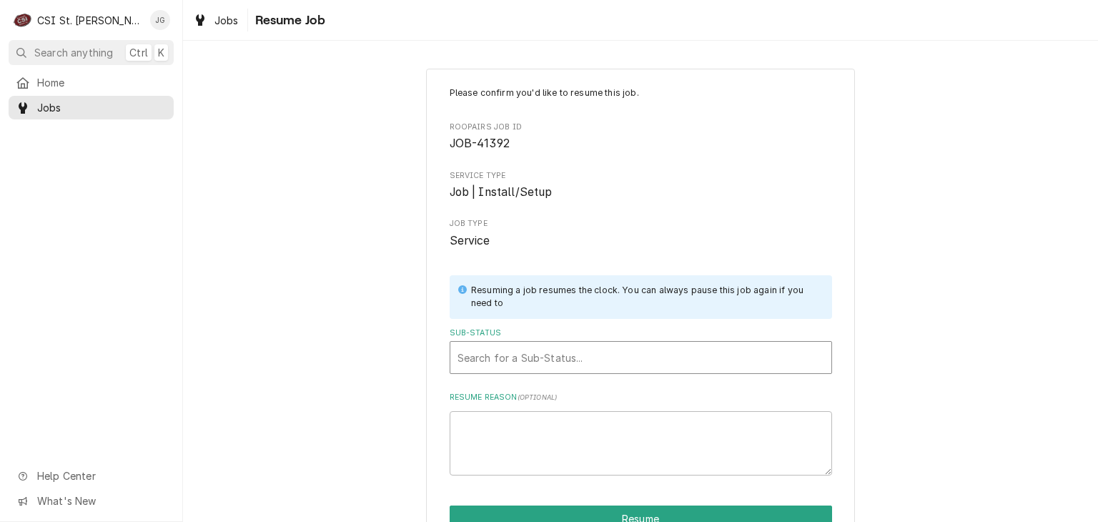
click at [568, 367] on div "Sub-Status" at bounding box center [641, 358] width 367 height 26
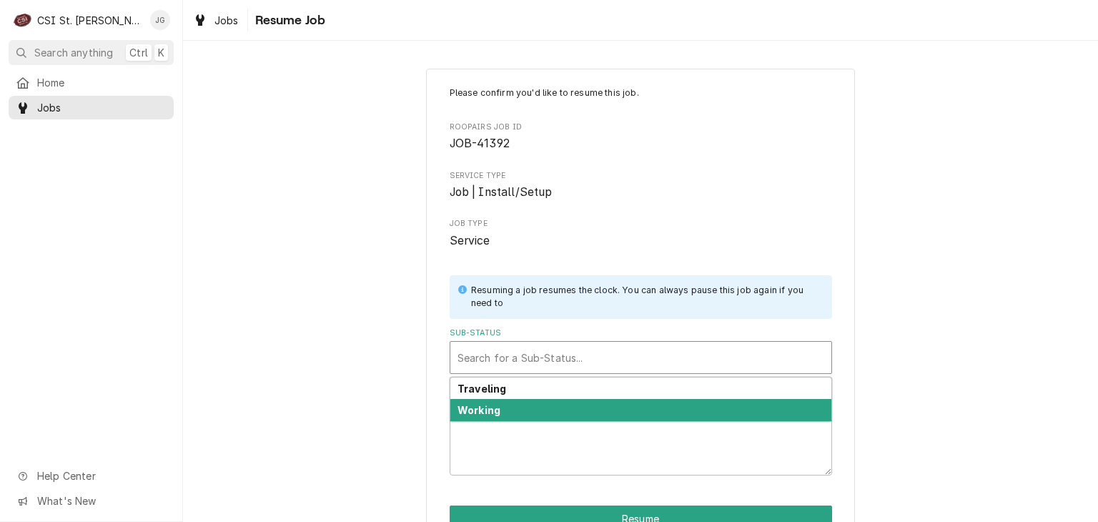
click at [545, 408] on div "Working" at bounding box center [640, 410] width 381 height 22
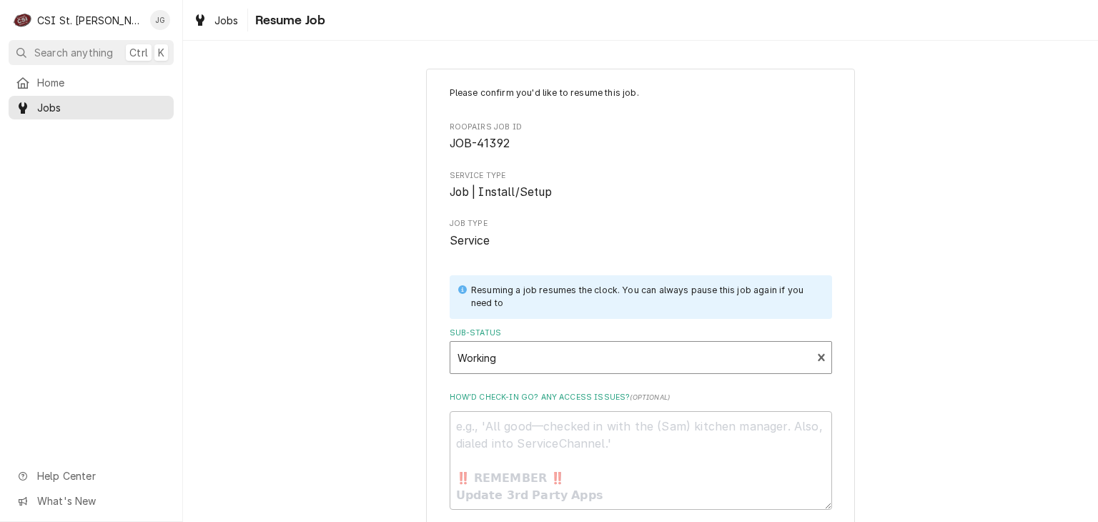
scroll to position [110, 0]
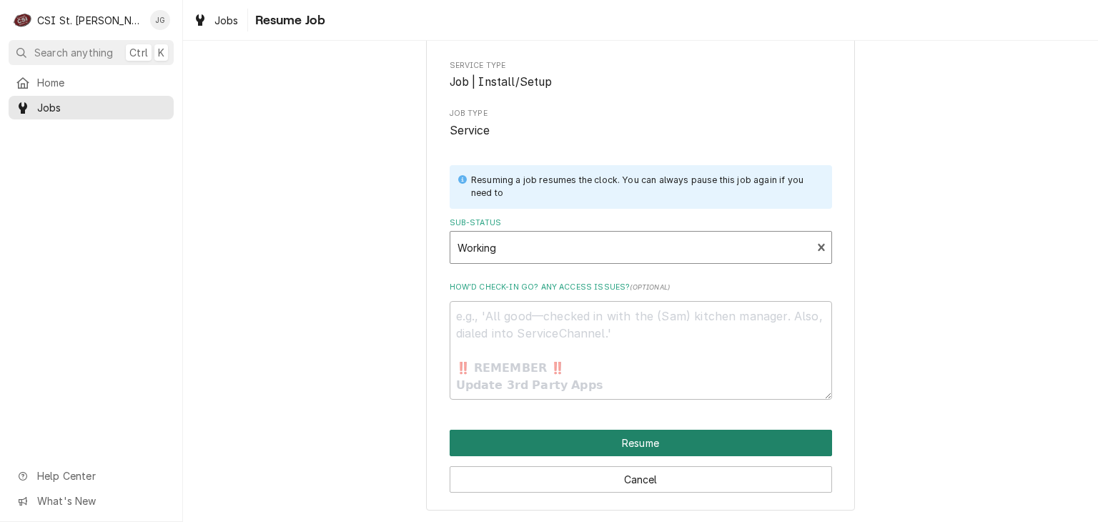
click at [553, 437] on button "Resume" at bounding box center [641, 443] width 382 height 26
type textarea "x"
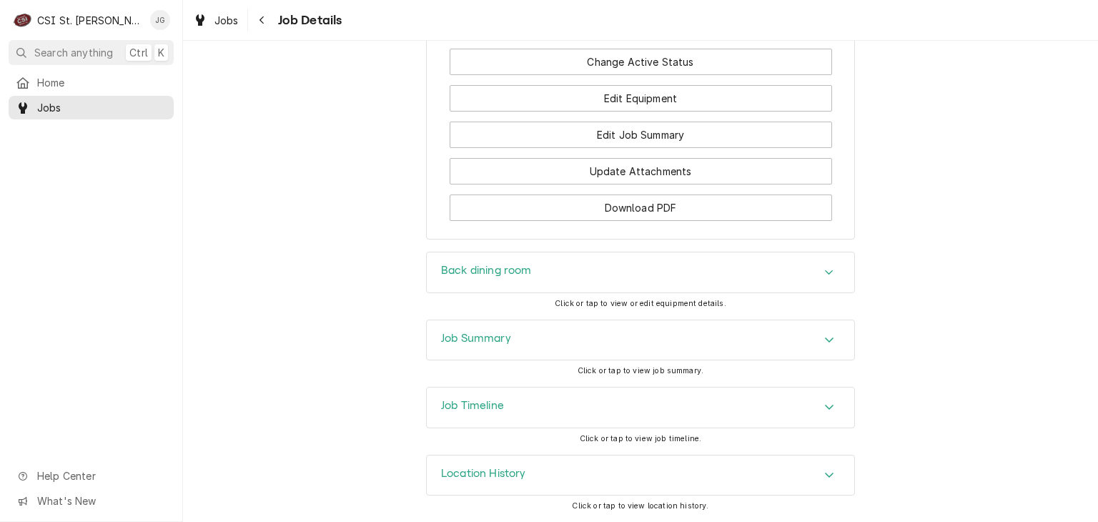
scroll to position [2448, 0]
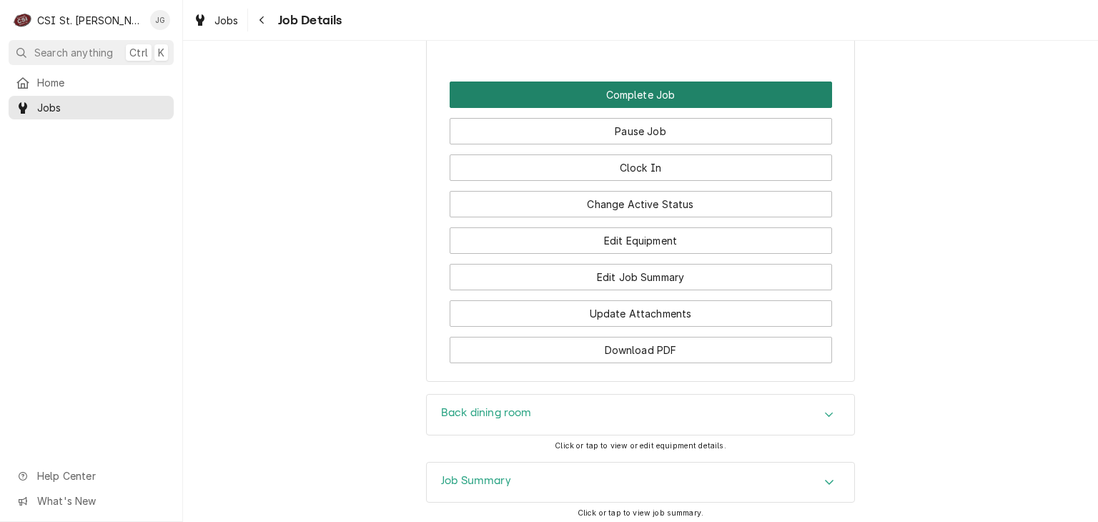
click at [646, 108] on button "Complete Job" at bounding box center [641, 94] width 382 height 26
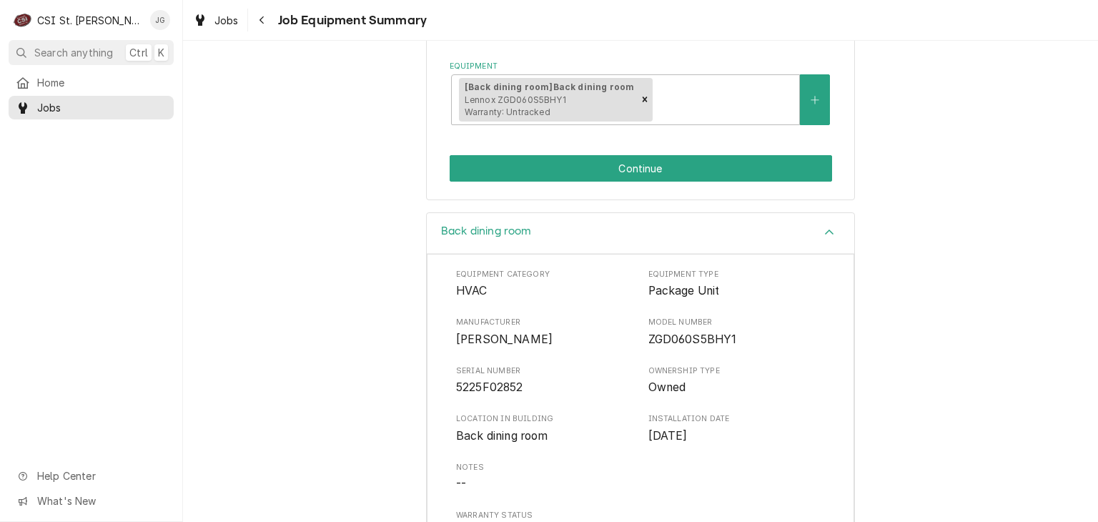
scroll to position [266, 0]
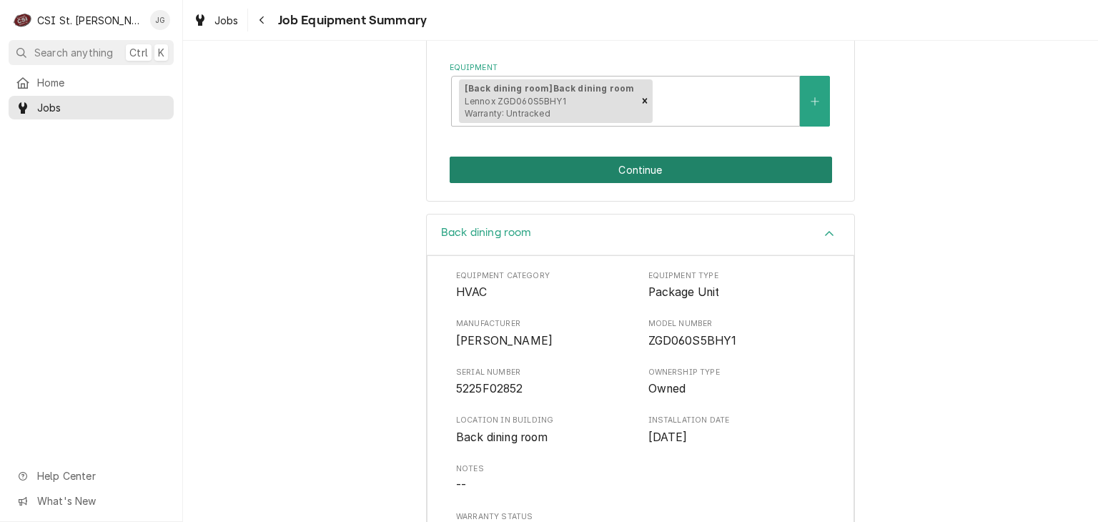
click at [653, 174] on button "Continue" at bounding box center [641, 170] width 382 height 26
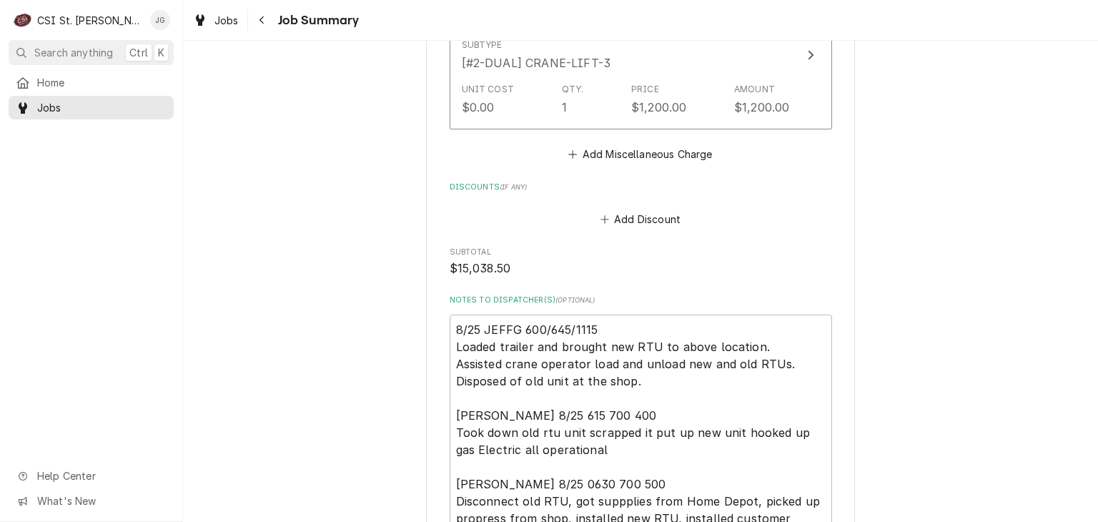
scroll to position [3866, 0]
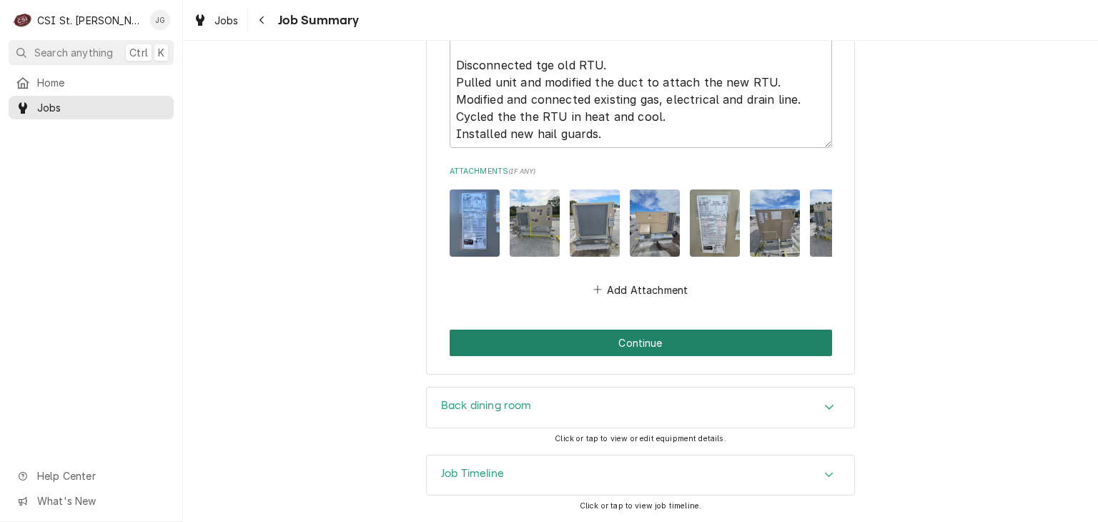
click at [656, 352] on button "Continue" at bounding box center [641, 343] width 382 height 26
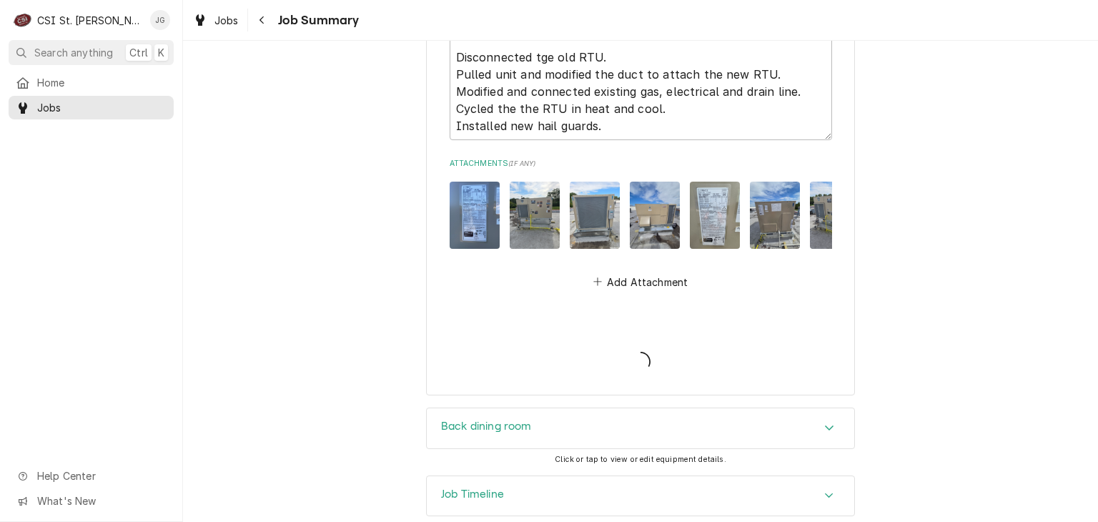
type textarea "x"
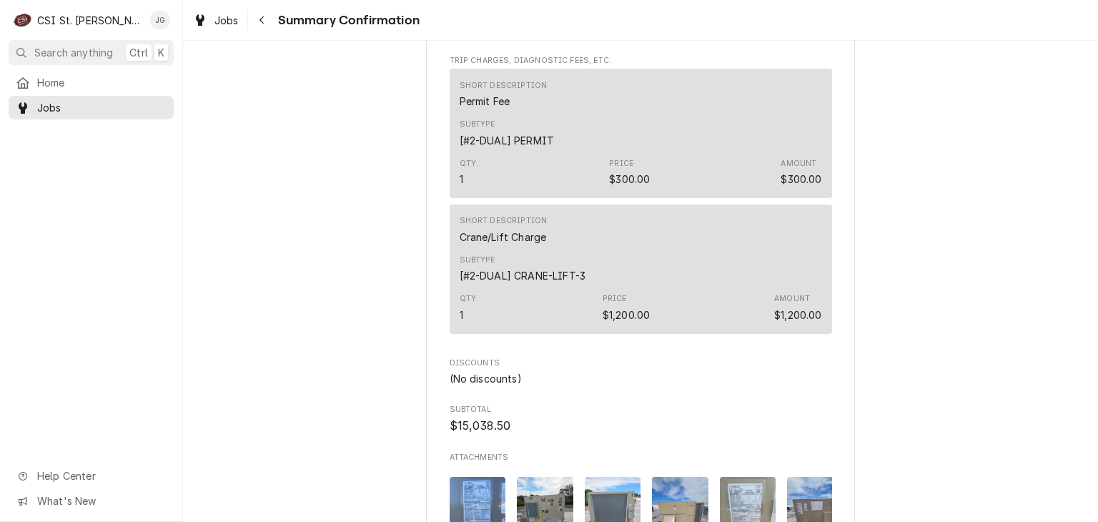
scroll to position [3151, 0]
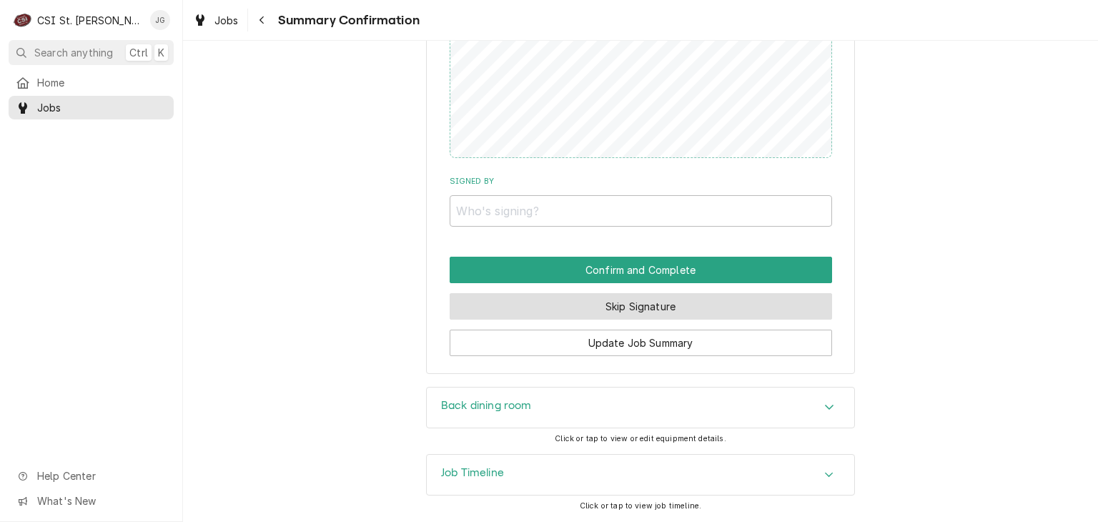
click at [614, 311] on button "Skip Signature" at bounding box center [641, 306] width 382 height 26
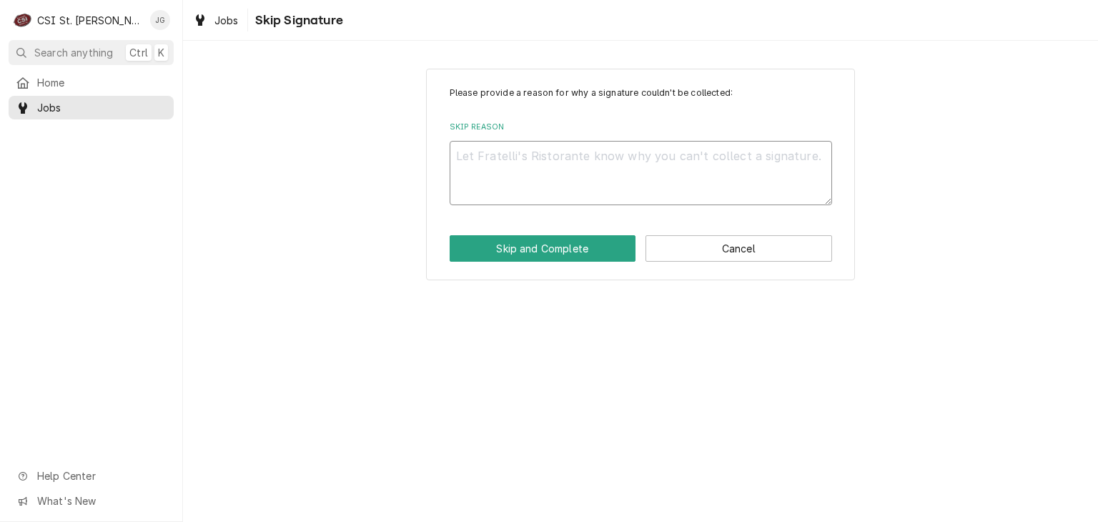
click at [518, 150] on textarea "Skip Reason" at bounding box center [641, 173] width 382 height 64
type textarea "x"
type textarea "N"
type textarea "x"
type textarea "NA"
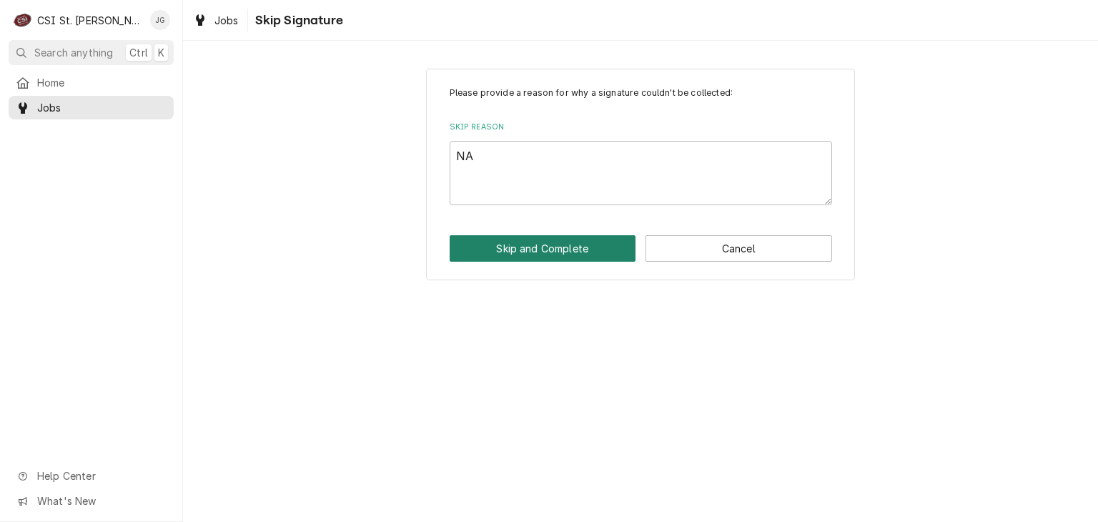
click at [586, 250] on button "Skip and Complete" at bounding box center [543, 248] width 187 height 26
type textarea "x"
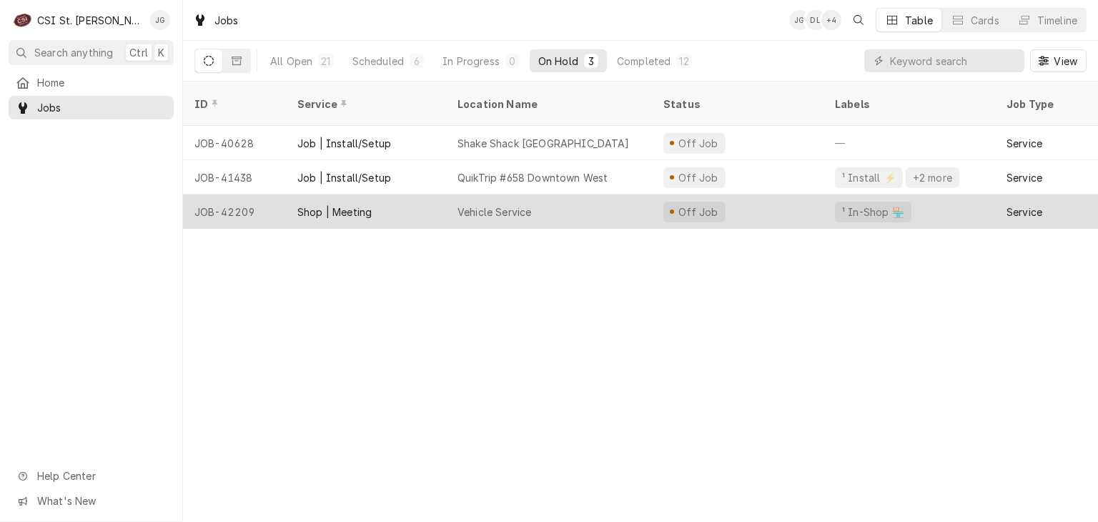
click at [463, 204] on div "Vehicle Service" at bounding box center [495, 211] width 74 height 15
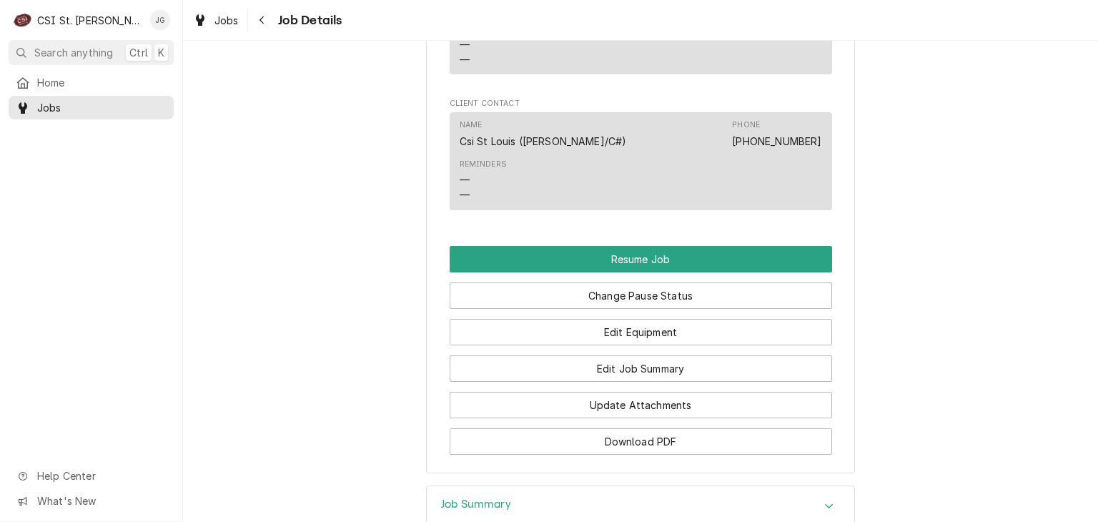
scroll to position [1278, 0]
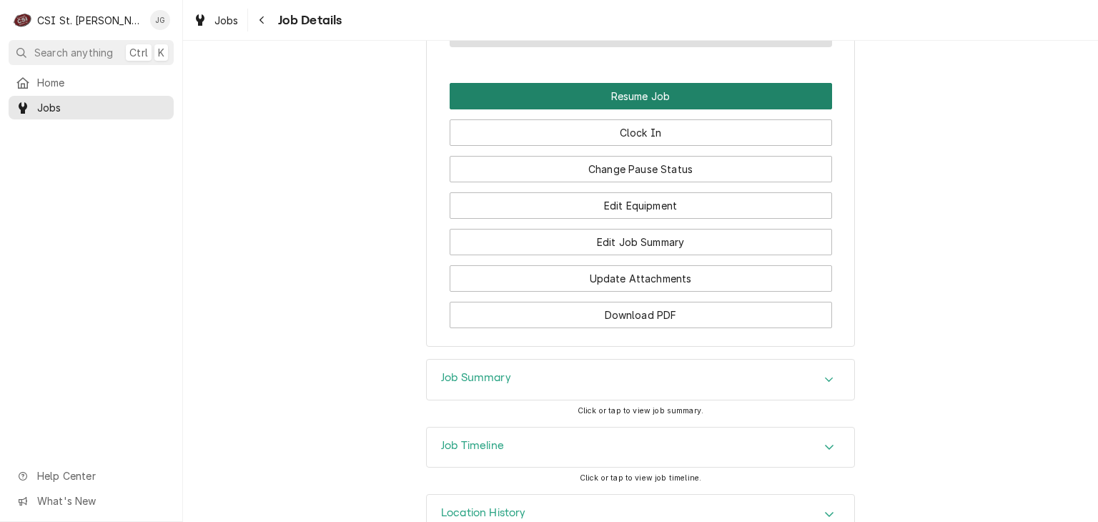
click at [656, 94] on button "Resume Job" at bounding box center [641, 96] width 382 height 26
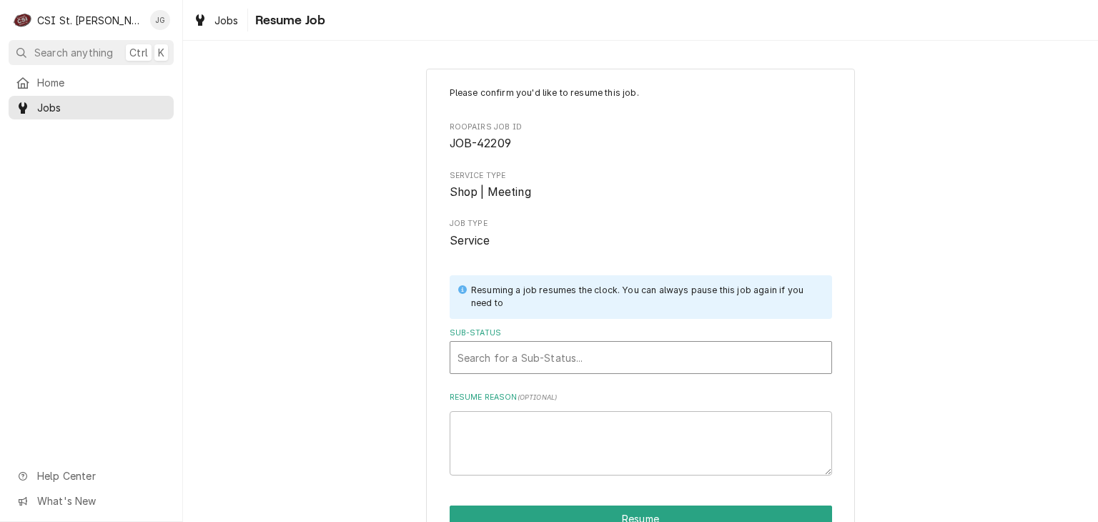
click at [546, 366] on div "Sub-Status" at bounding box center [641, 358] width 367 height 26
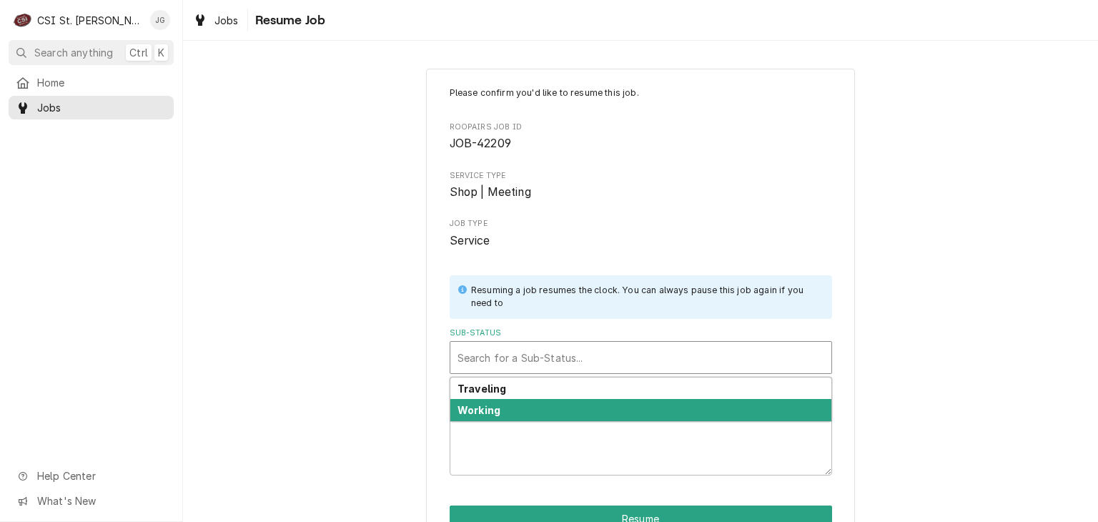
click at [531, 411] on div "Working" at bounding box center [640, 410] width 381 height 22
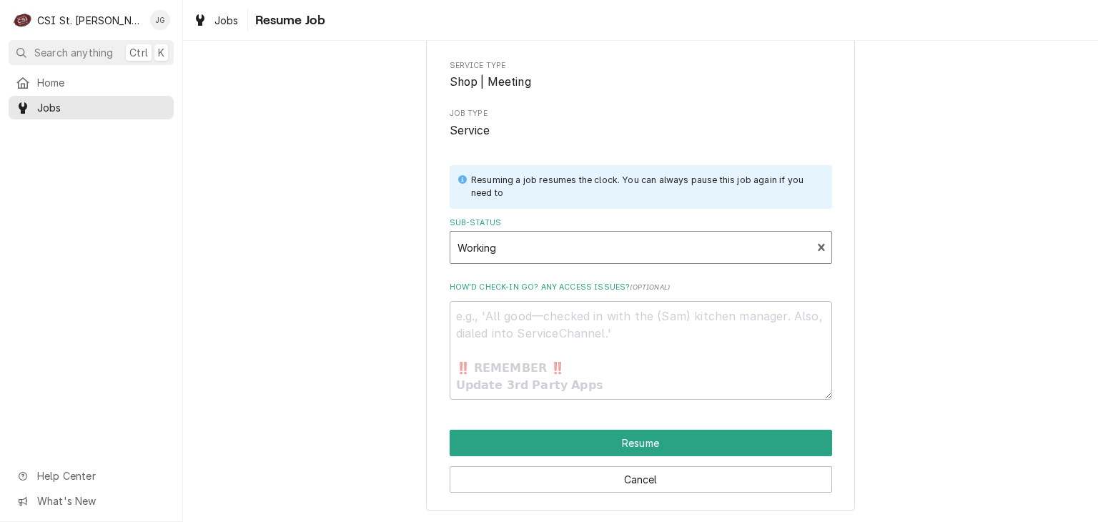
scroll to position [109, 0]
click at [505, 331] on textarea "How’d check-in go? Any access issues? ( optional )" at bounding box center [641, 351] width 382 height 99
type textarea "x"
type textarea "7"
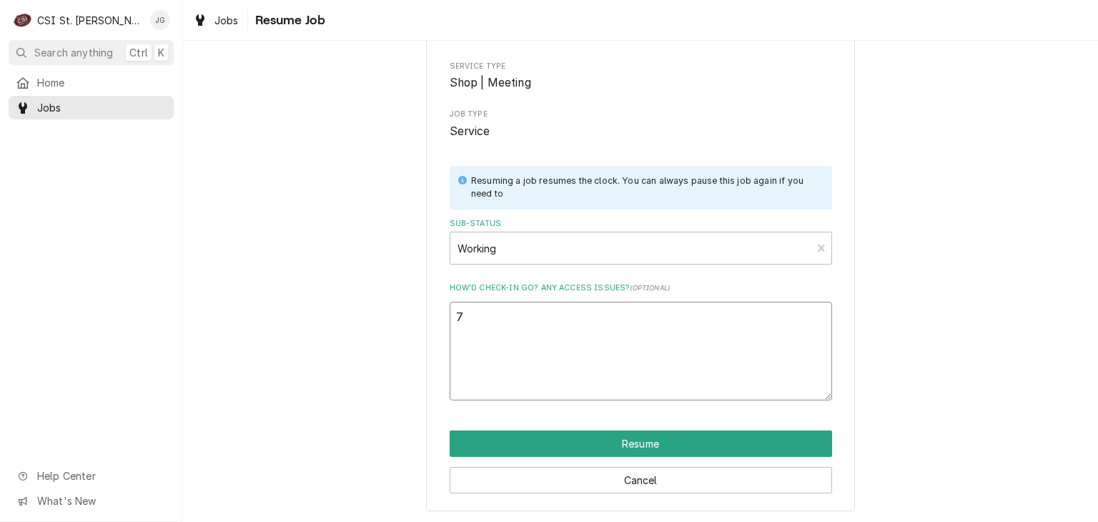
scroll to position [76, 0]
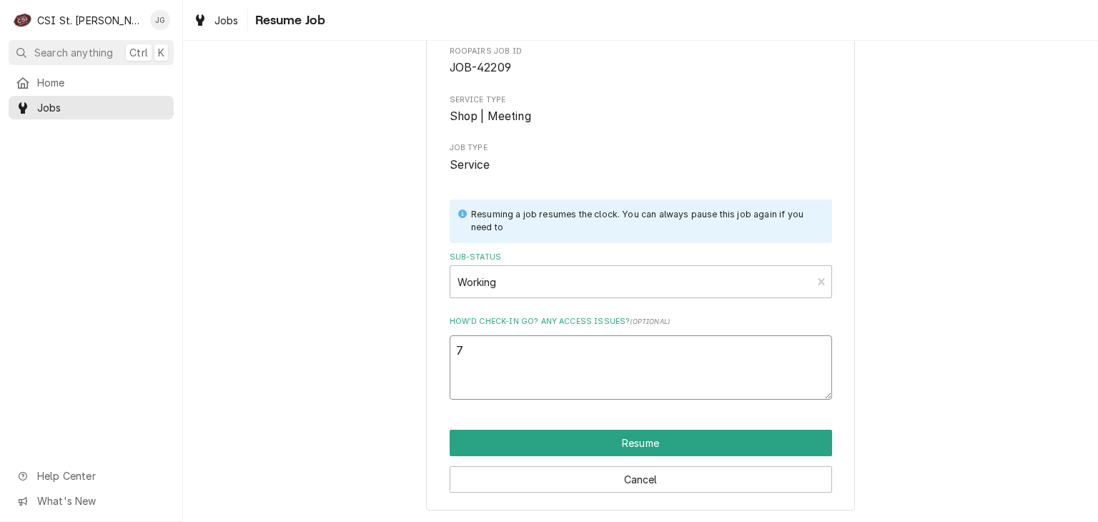
type textarea "x"
type textarea "7a"
type textarea "x"
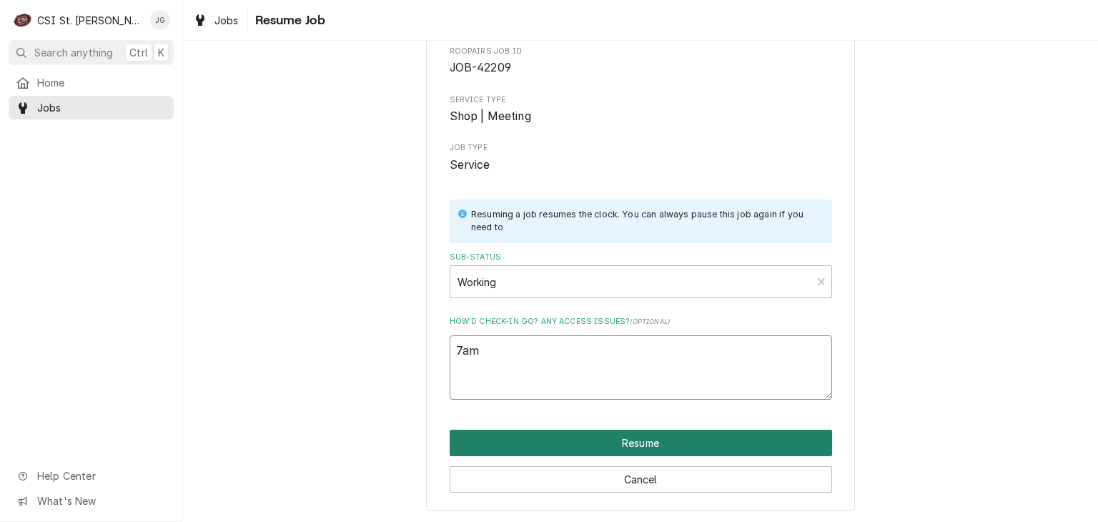
type textarea "7am"
click at [606, 454] on button "Resume" at bounding box center [641, 443] width 382 height 26
type textarea "x"
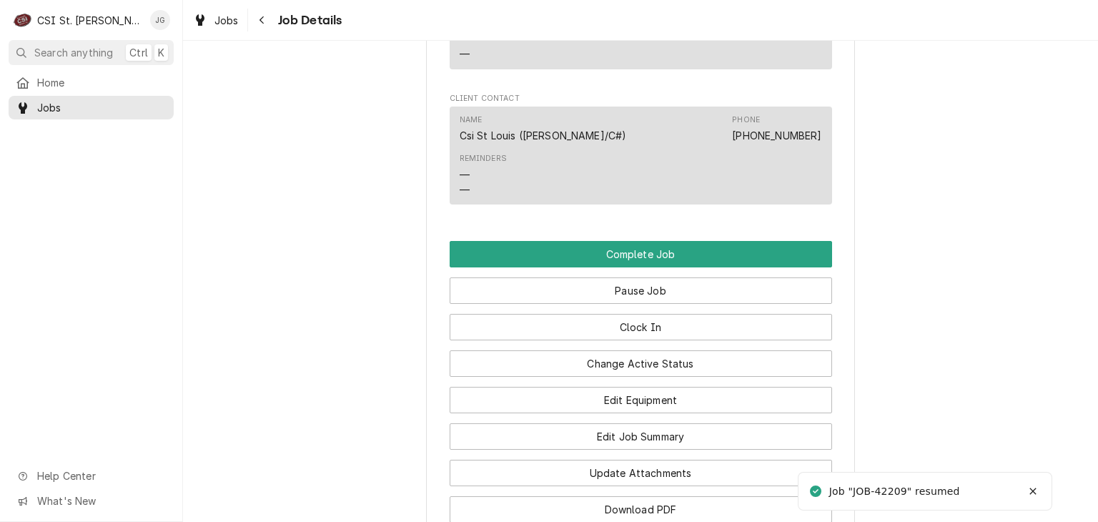
scroll to position [1318, 0]
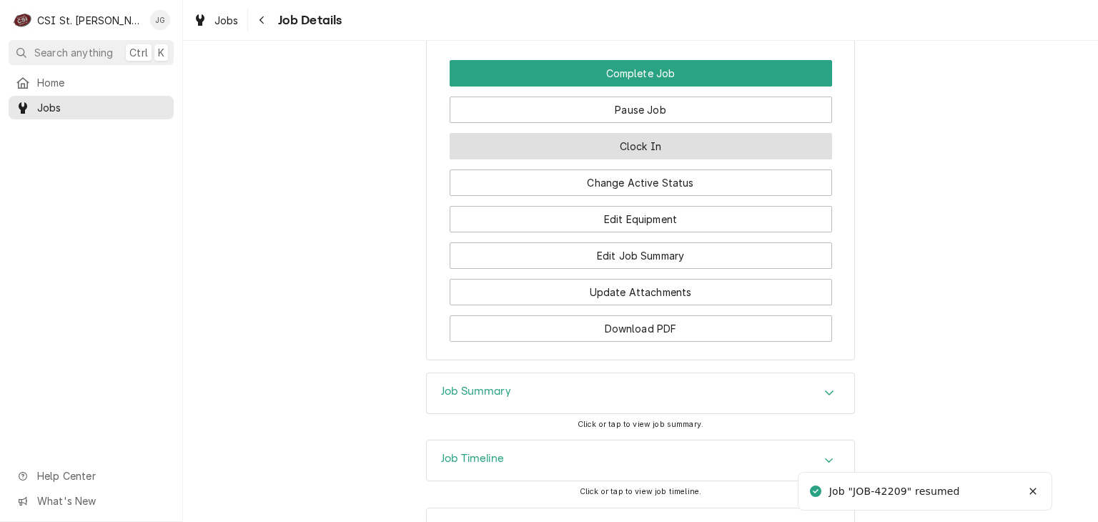
click at [658, 144] on button "Clock In" at bounding box center [641, 146] width 382 height 26
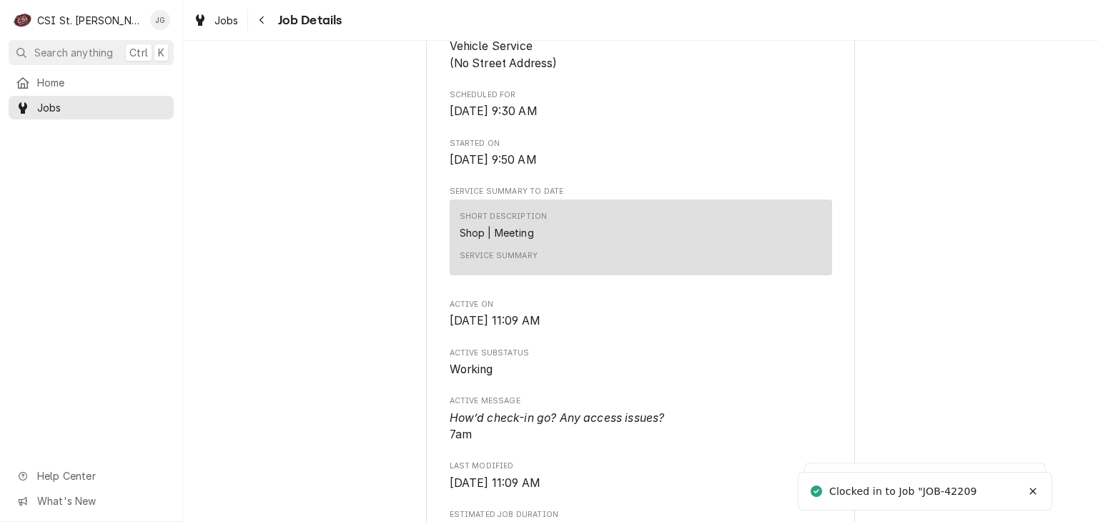
scroll to position [0, 0]
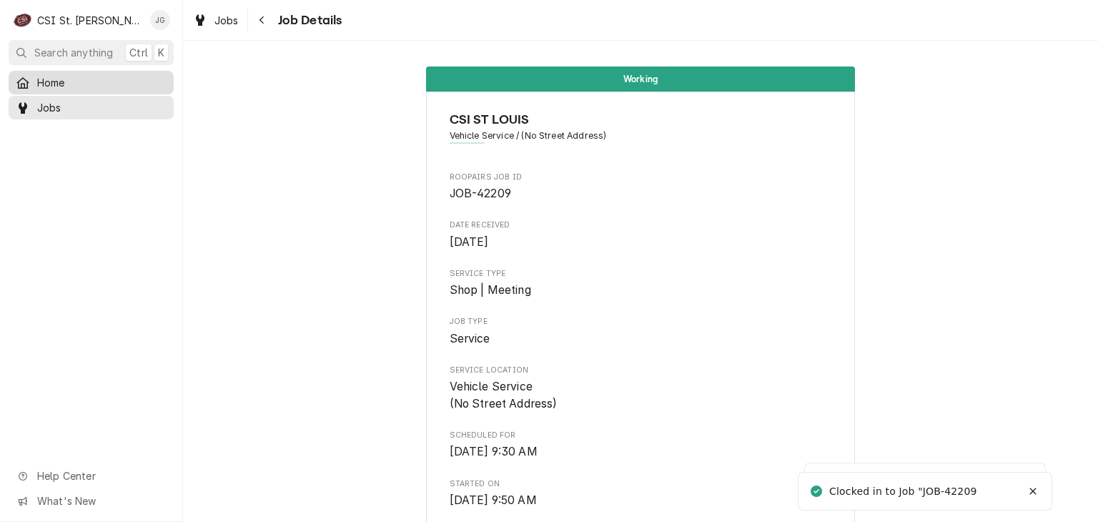
click at [65, 84] on span "Home" at bounding box center [101, 82] width 129 height 15
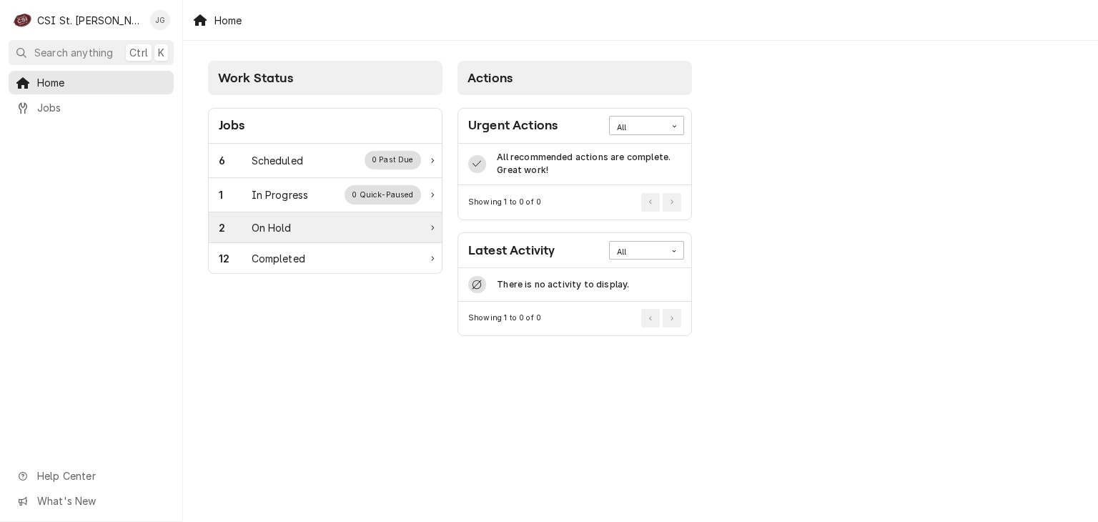
click at [303, 229] on div "2 On Hold" at bounding box center [320, 227] width 202 height 15
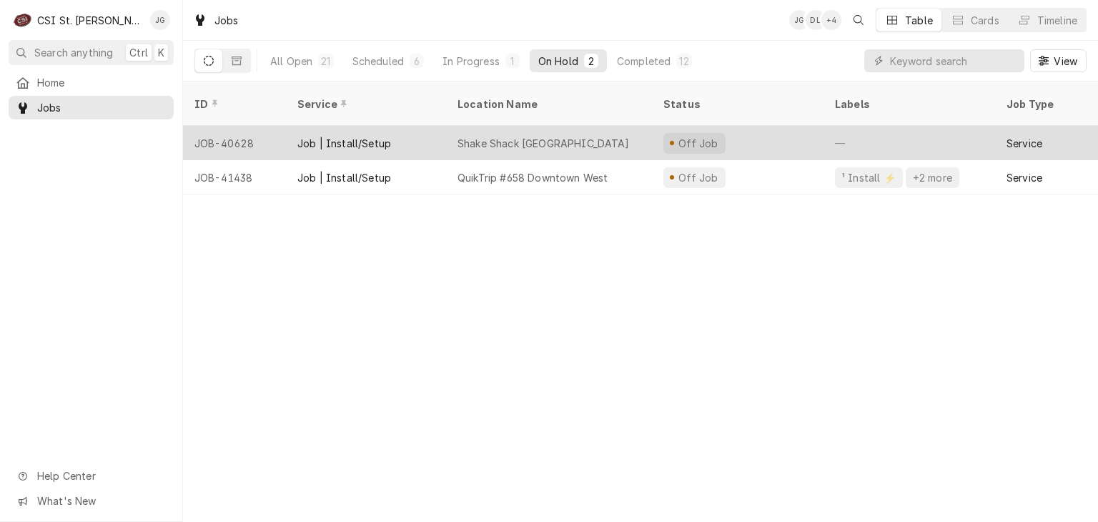
click at [533, 136] on div "Shake Shack Sunset Hills" at bounding box center [544, 143] width 172 height 15
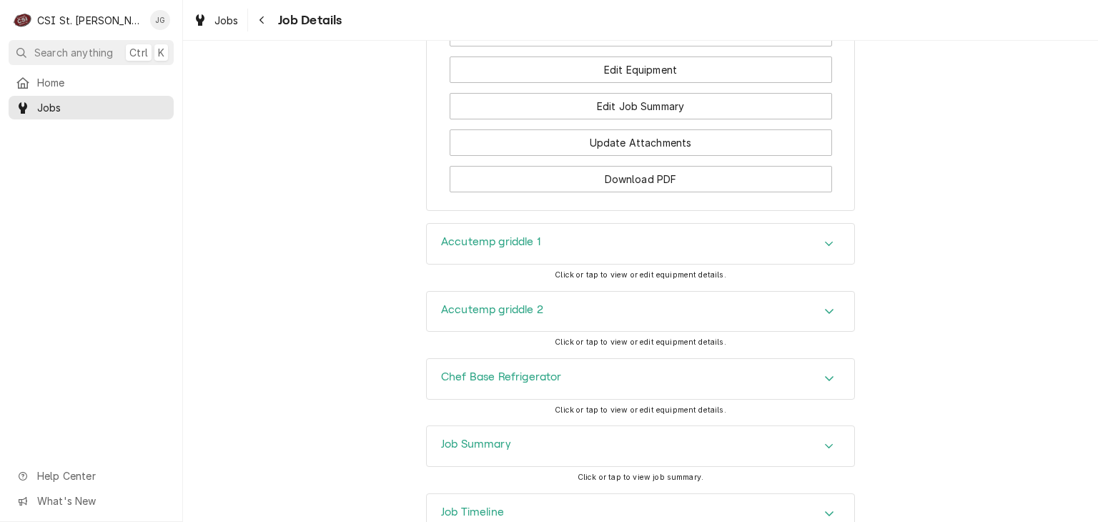
scroll to position [1739, 0]
click at [633, 290] on div "Accutemp griddle 1 Click or tap to view or edit equipment details." at bounding box center [640, 256] width 429 height 67
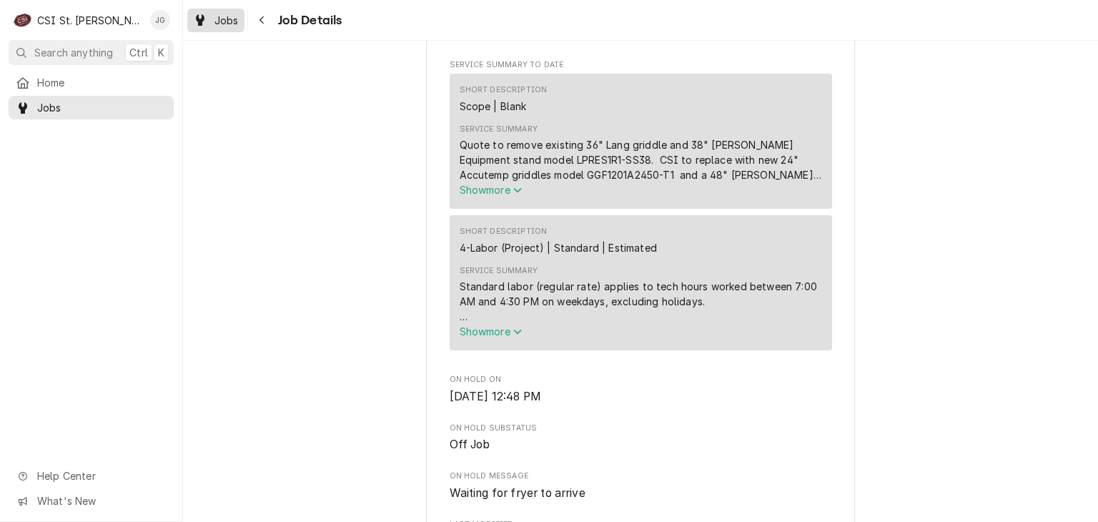
scroll to position [535, 0]
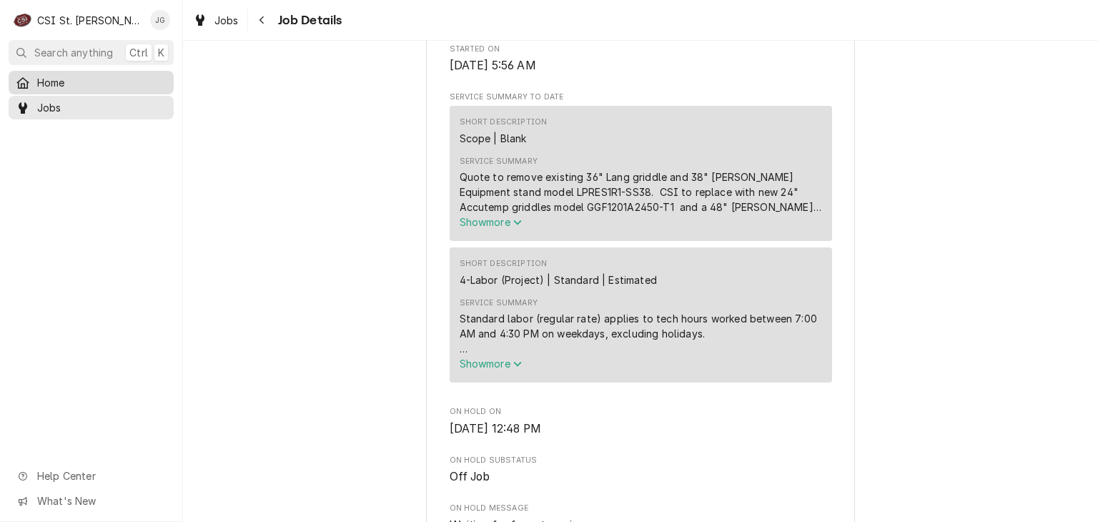
click at [71, 81] on span "Home" at bounding box center [101, 82] width 129 height 15
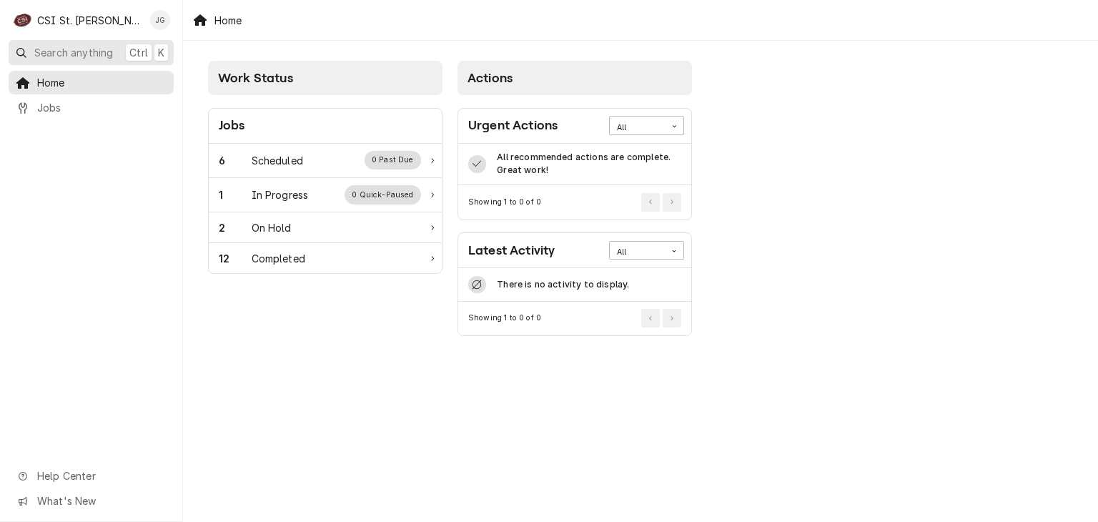
click at [100, 56] on span "Search anything" at bounding box center [73, 52] width 79 height 15
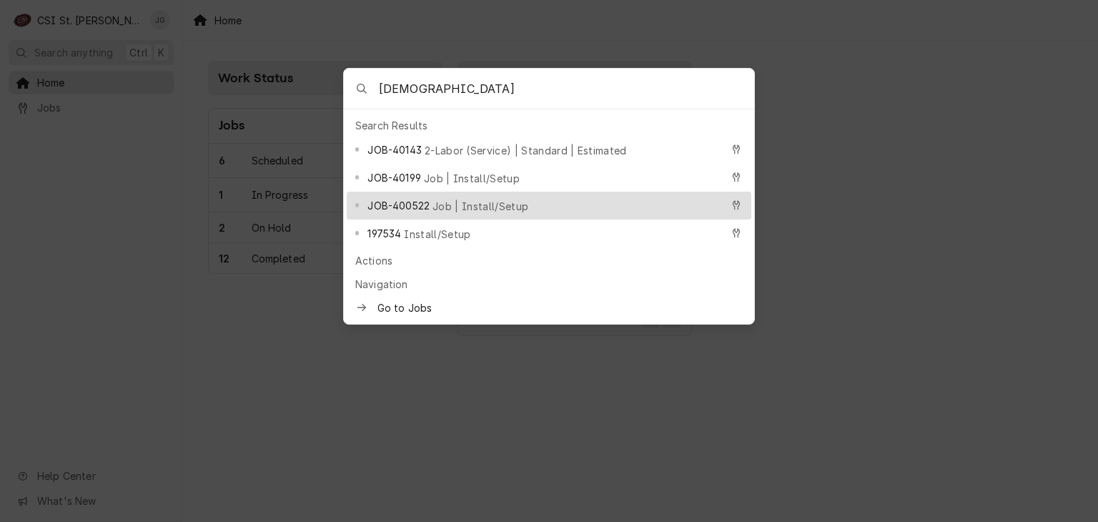
type input "jewish"
click at [480, 199] on span "Job | Install/Setup" at bounding box center [481, 206] width 96 height 15
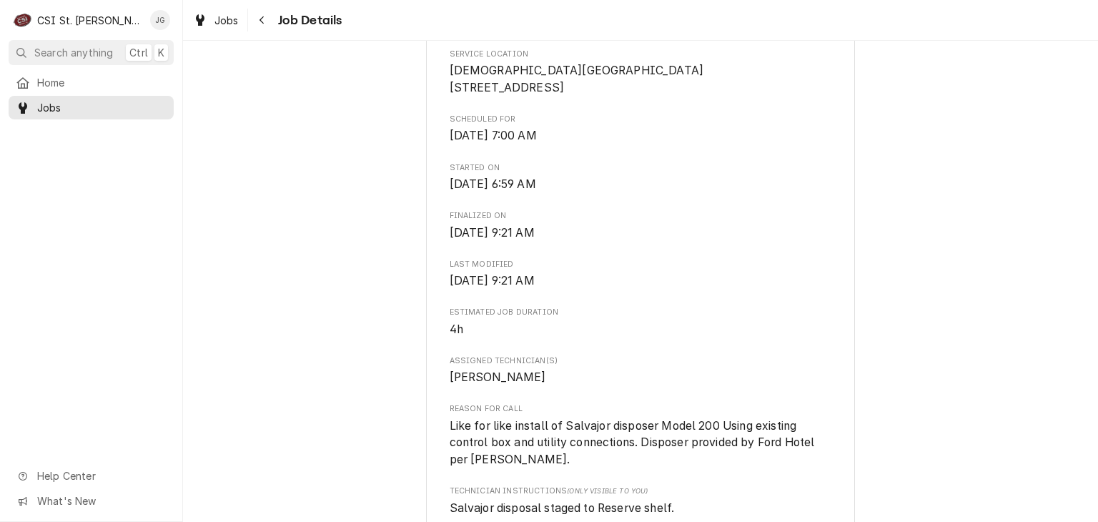
scroll to position [415, 0]
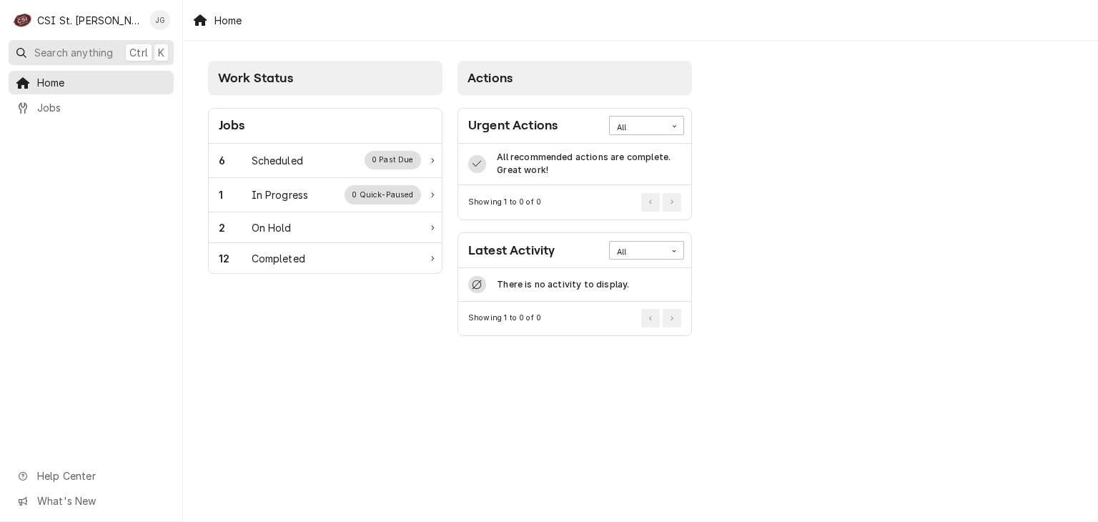
click at [92, 48] on span "Search anything" at bounding box center [73, 52] width 79 height 15
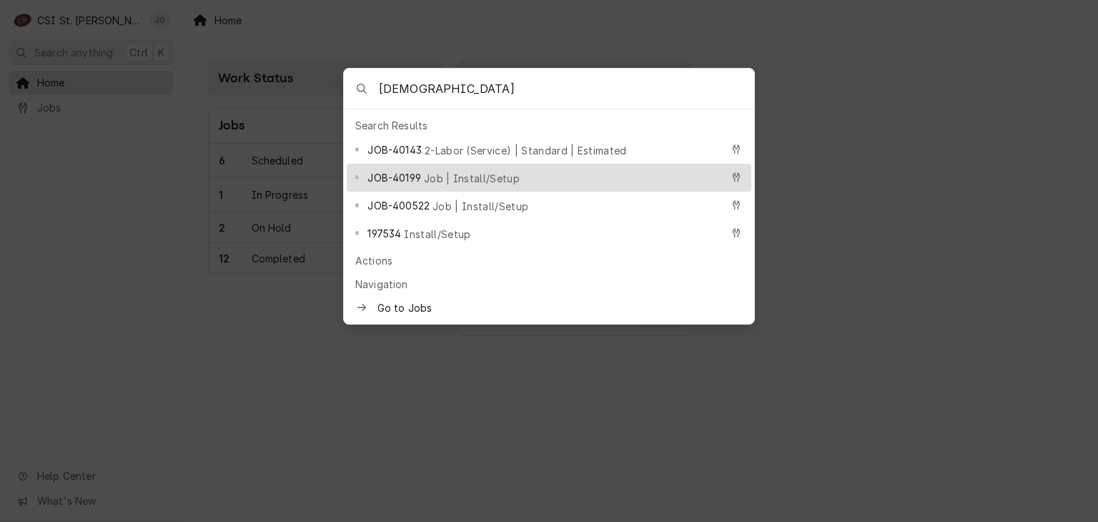
type input "jewish"
click at [412, 178] on div "JOB-40199 Job | Install/Setup" at bounding box center [549, 178] width 405 height 28
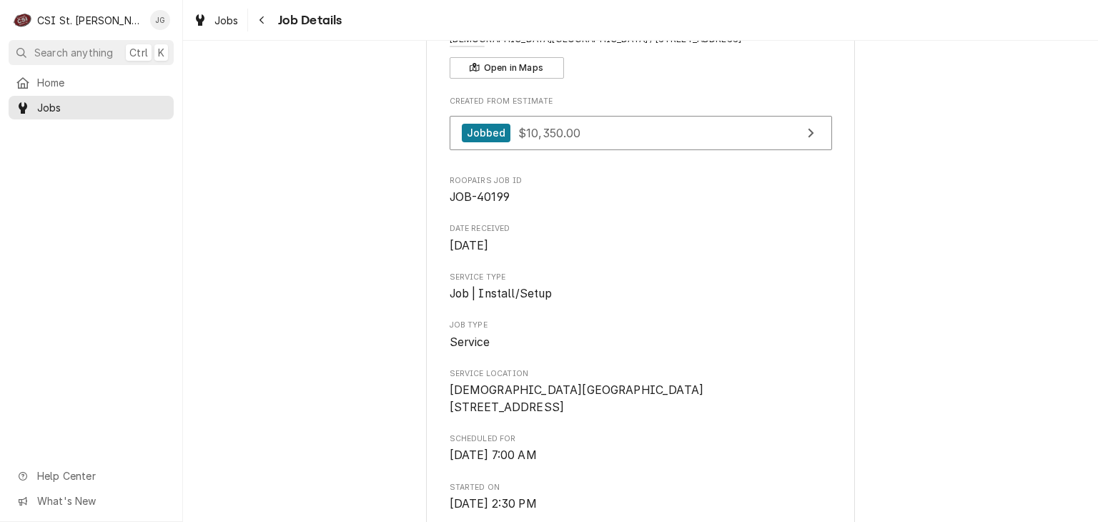
scroll to position [96, 0]
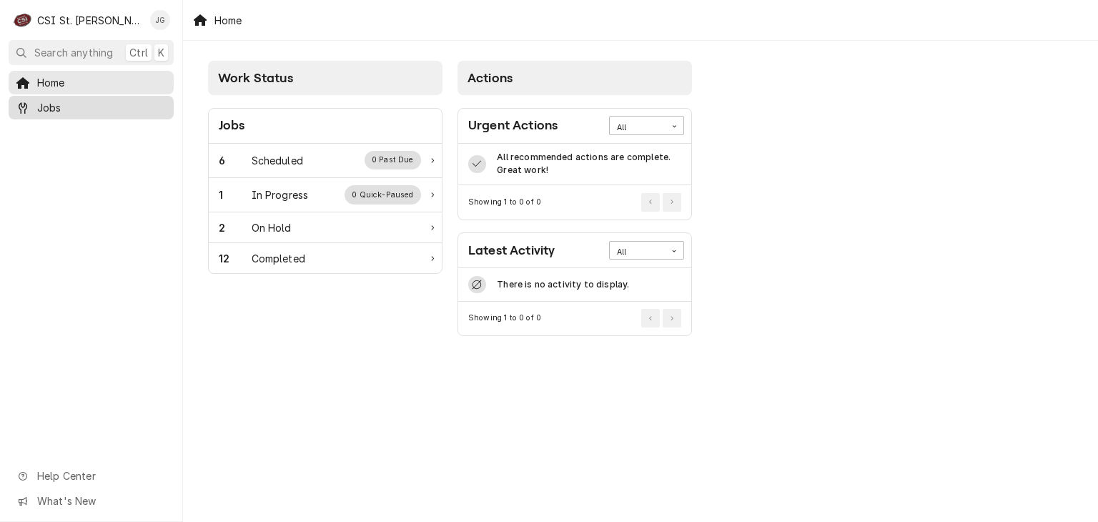
click at [76, 96] on link "Jobs" at bounding box center [91, 108] width 165 height 24
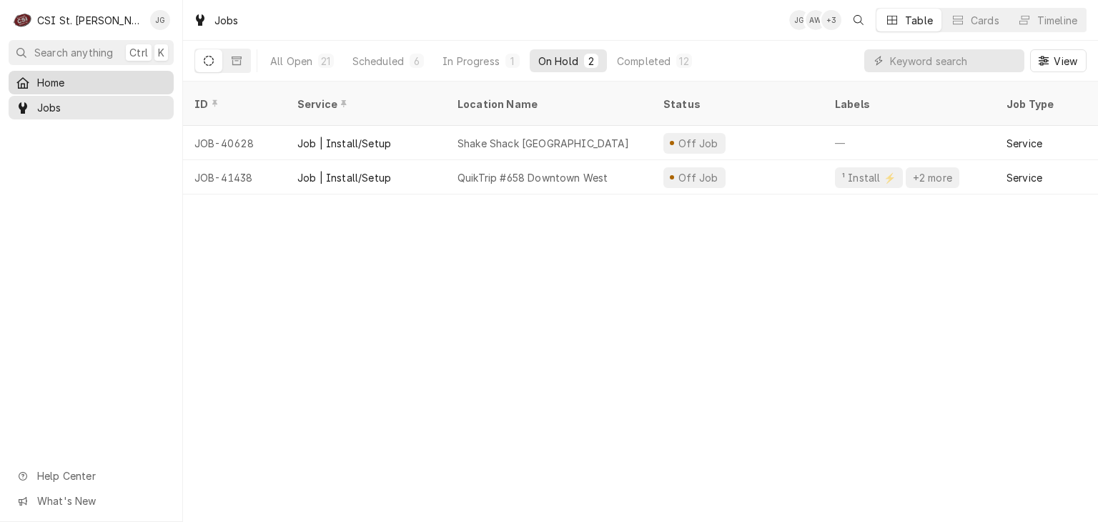
click at [66, 87] on span "Home" at bounding box center [101, 82] width 129 height 15
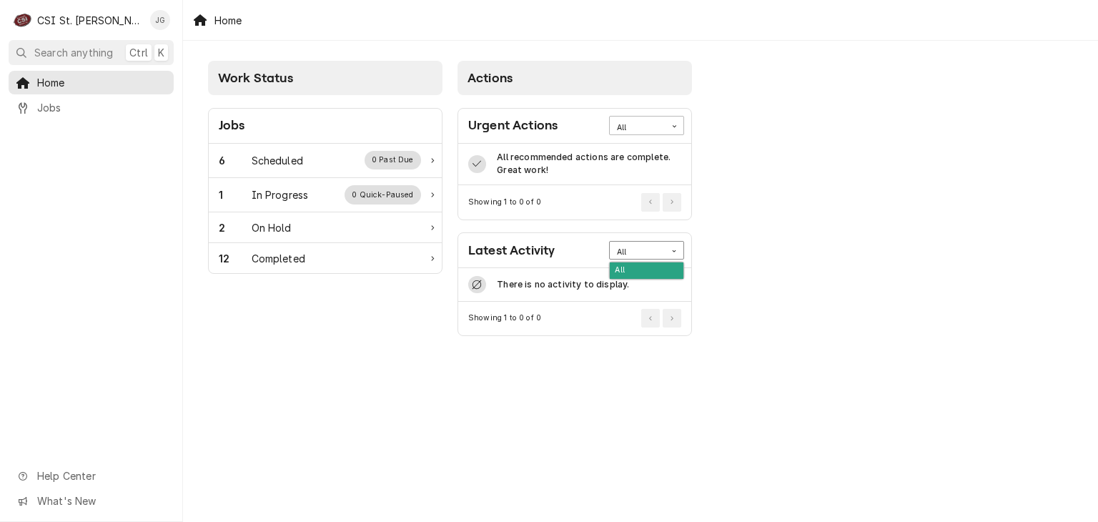
click at [674, 257] on div "Card Data Filter Control" at bounding box center [675, 251] width 18 height 18
click at [796, 172] on div "Work Status Jobs 6 Scheduled 0 Past Due 1 In Progress 0 Quick-Paused 2 On Hold …" at bounding box center [640, 201] width 915 height 320
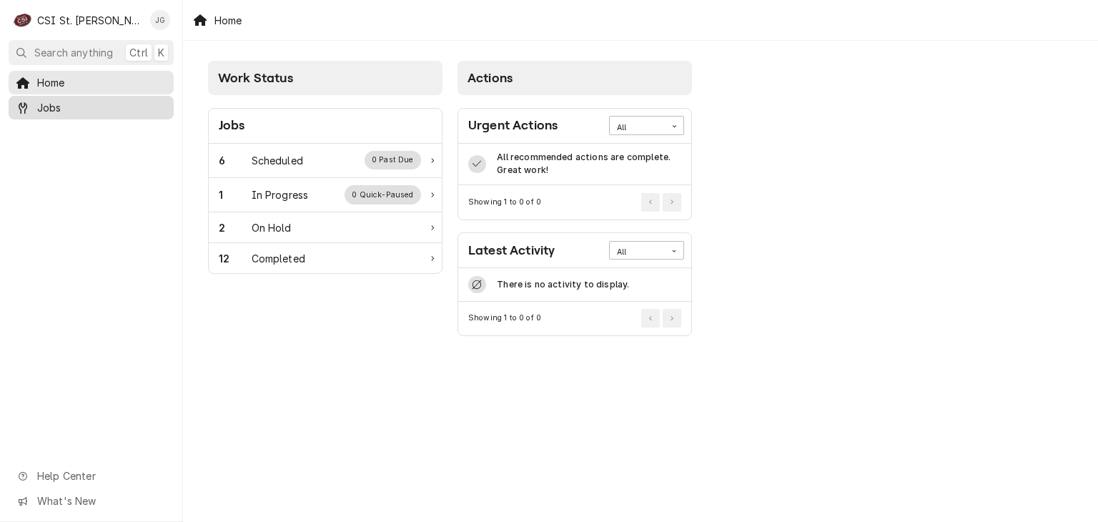
click at [58, 107] on span "Jobs" at bounding box center [101, 107] width 129 height 15
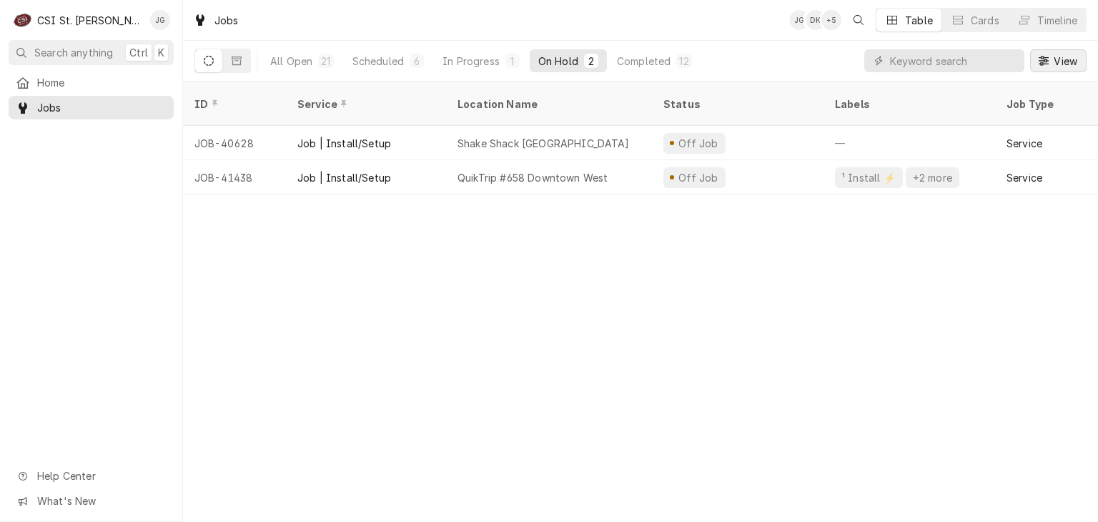
click at [1068, 66] on span "View" at bounding box center [1065, 61] width 29 height 15
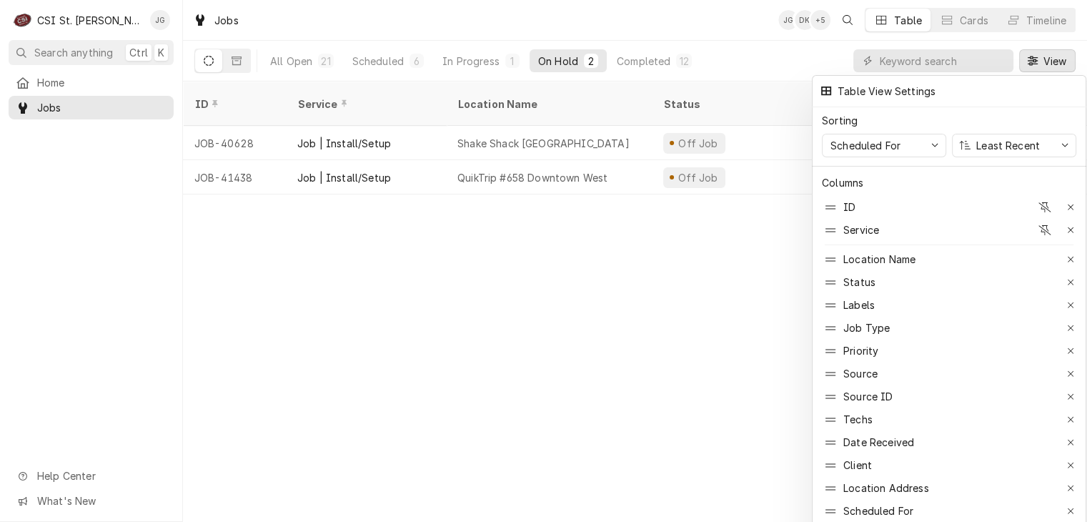
click at [400, 29] on div at bounding box center [543, 261] width 1087 height 522
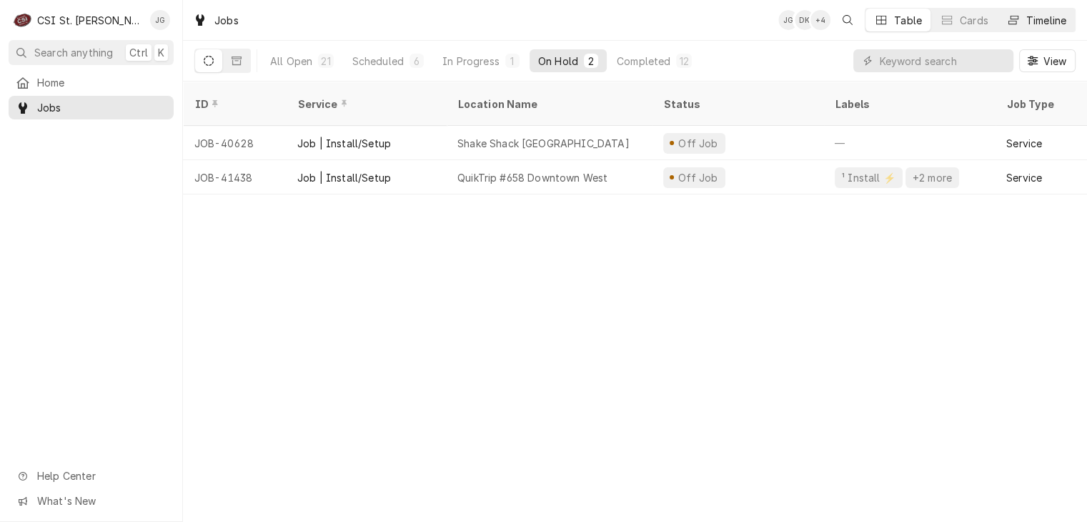
click at [1027, 19] on div "Timeline" at bounding box center [1047, 20] width 40 height 15
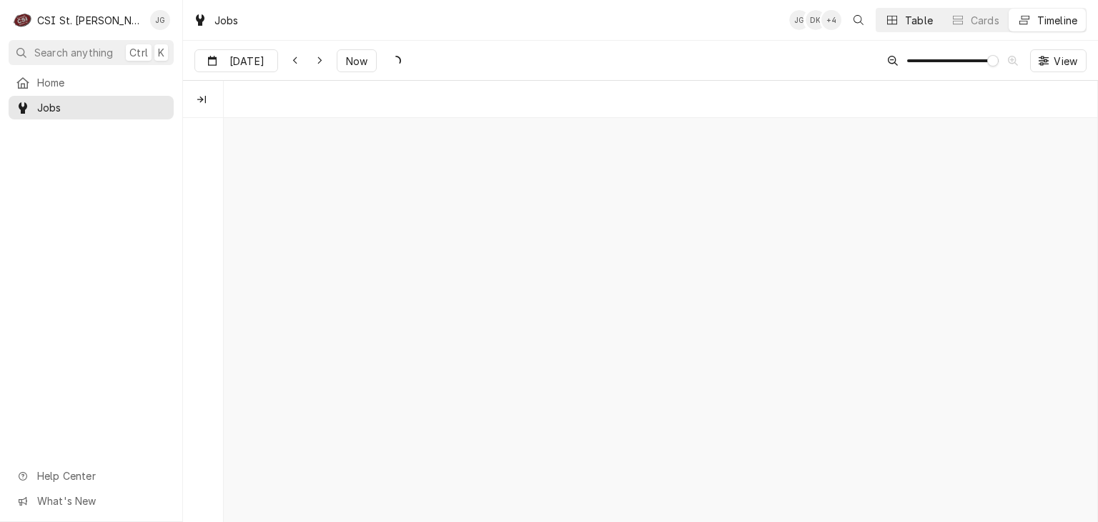
scroll to position [0, 17344]
click at [901, 25] on button "Table" at bounding box center [908, 20] width 65 height 23
